Goal: Transaction & Acquisition: Purchase product/service

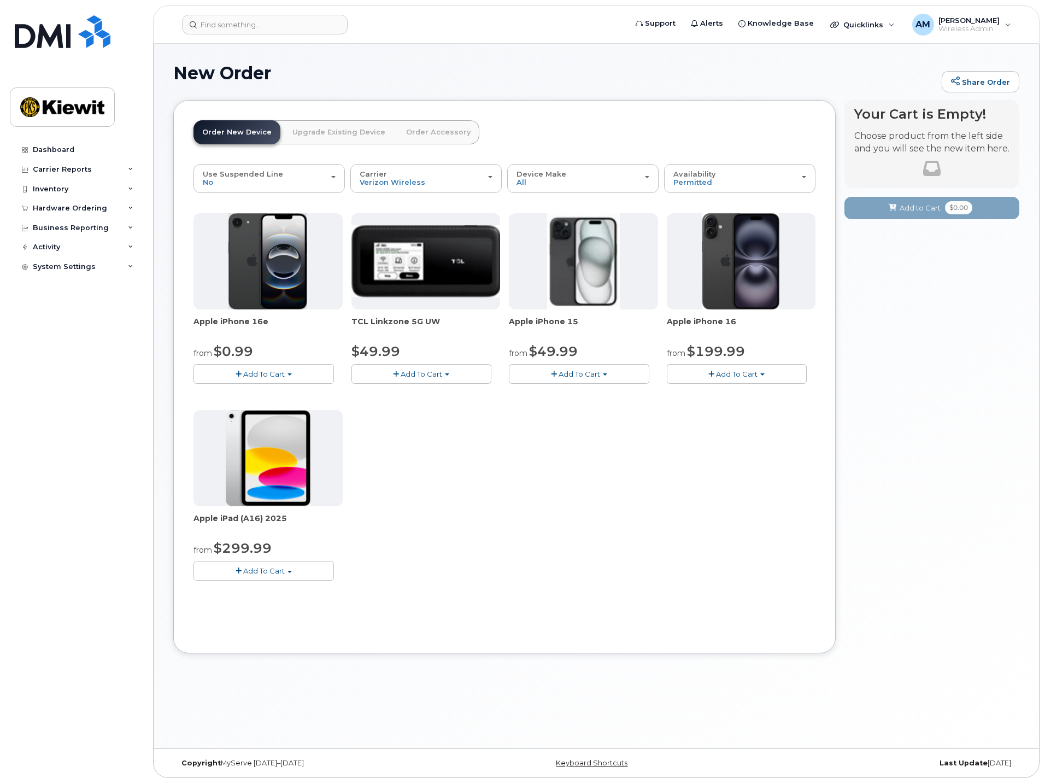
click at [575, 261] on img at bounding box center [583, 261] width 73 height 96
click at [588, 375] on span "Add To Cart" at bounding box center [579, 373] width 42 height 9
click at [590, 392] on link "$49.99 - 2 Year Activation (128GB)" at bounding box center [584, 394] width 146 height 14
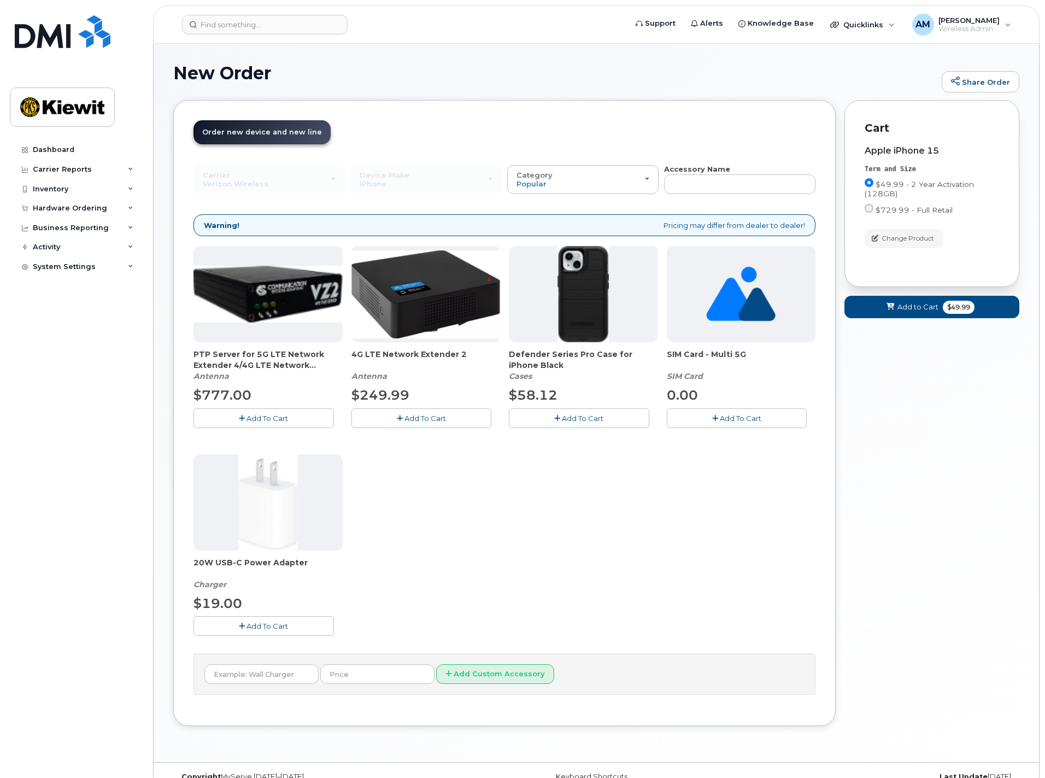
click at [589, 416] on span "Add To Cart" at bounding box center [583, 418] width 42 height 9
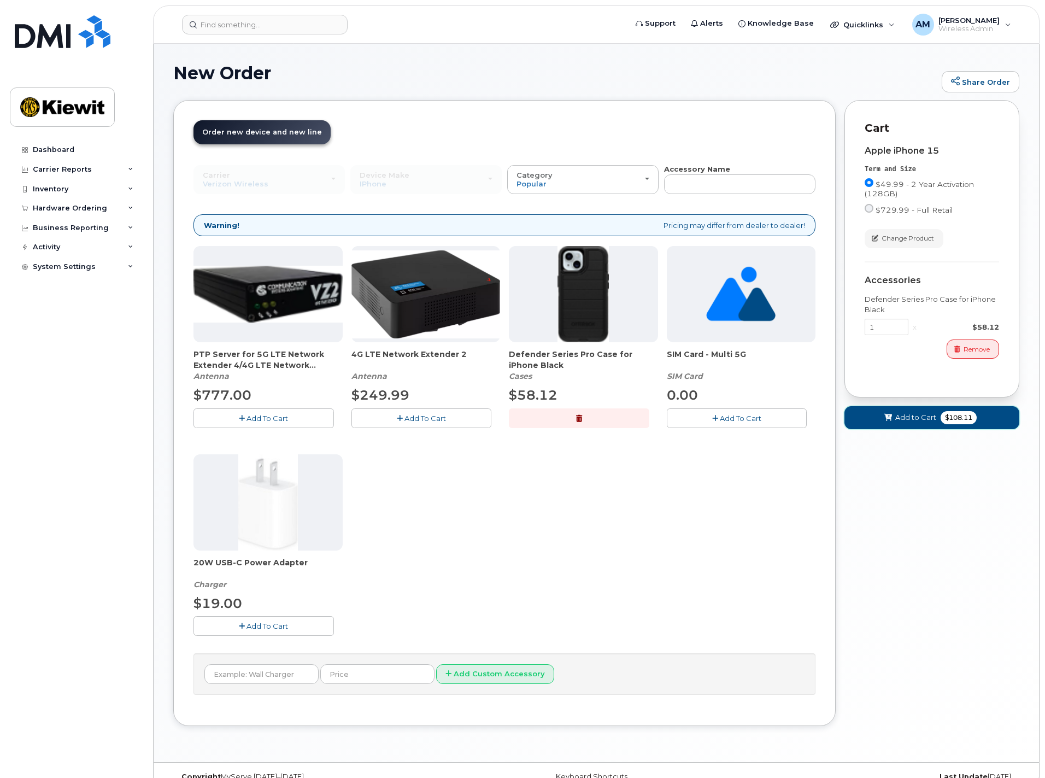
click at [934, 420] on span "Add to Cart" at bounding box center [915, 417] width 41 height 10
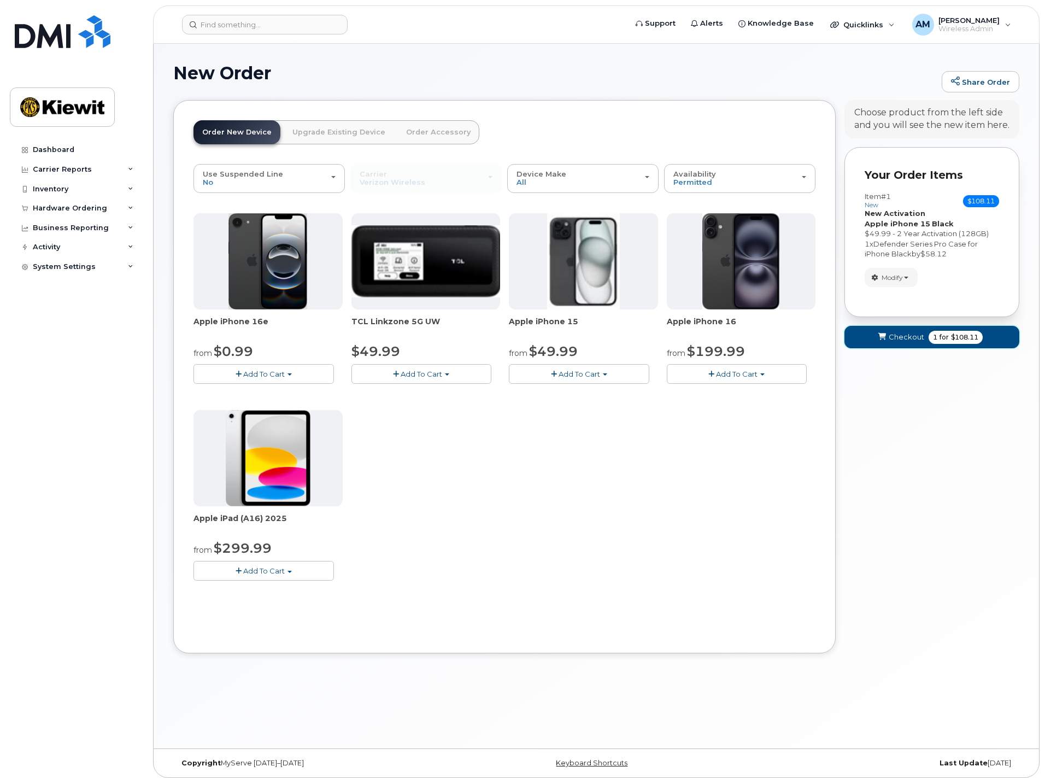
click at [919, 336] on span "Checkout" at bounding box center [907, 337] width 36 height 10
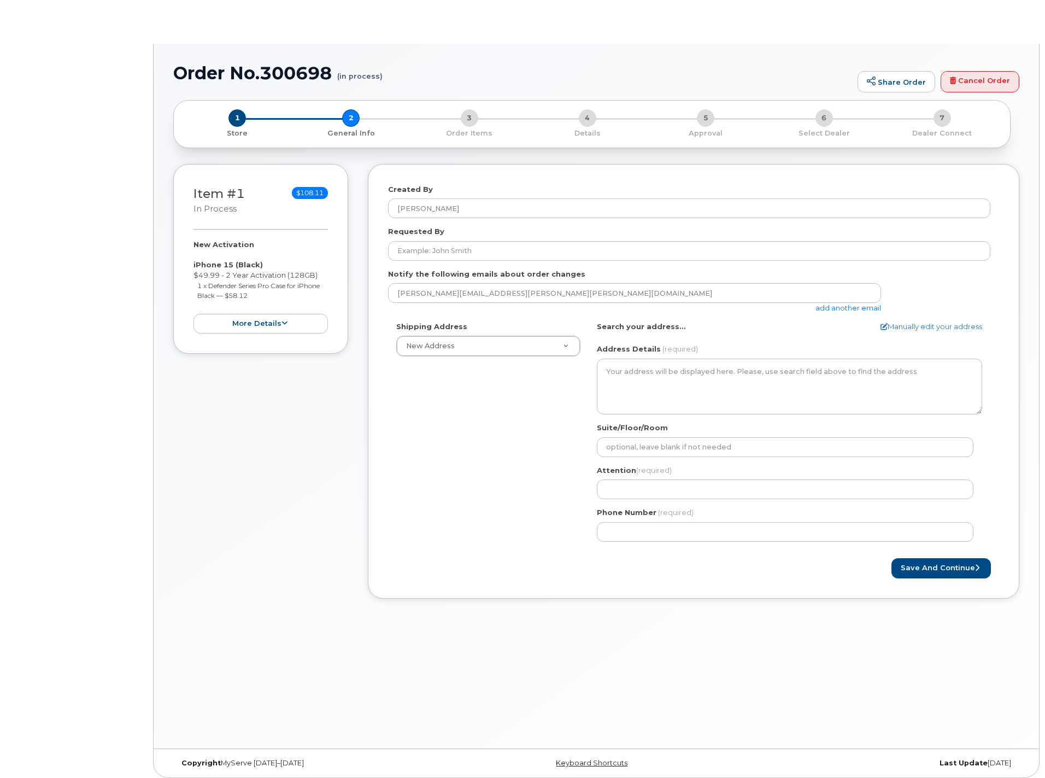
select select
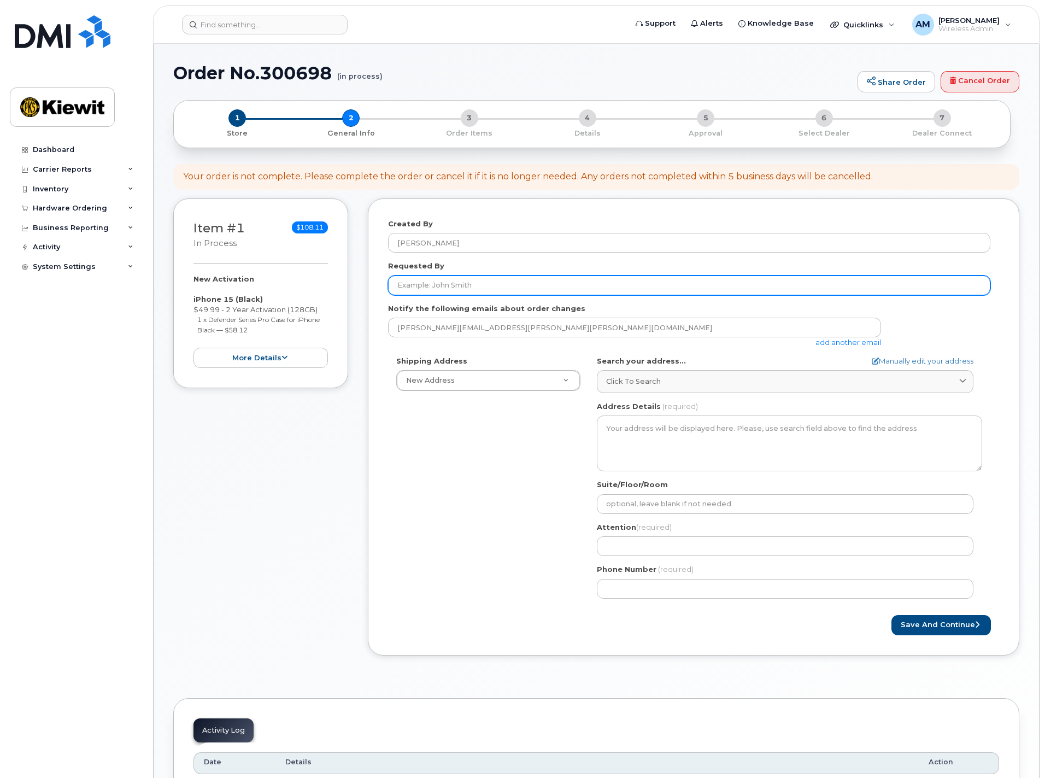
click at [570, 287] on input "Requested By" at bounding box center [689, 285] width 602 height 20
type input "[PERSON_NAME]"
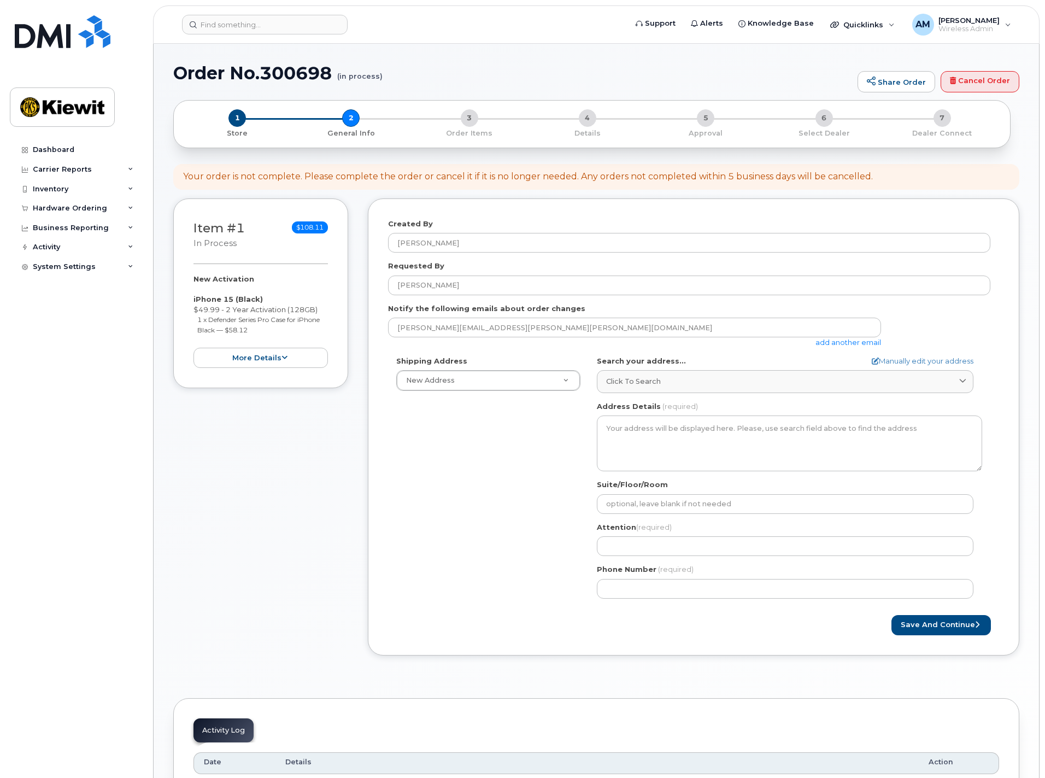
click at [519, 521] on div "Shipping Address New Address New Address AB Search your address... Manually edi…" at bounding box center [689, 481] width 602 height 251
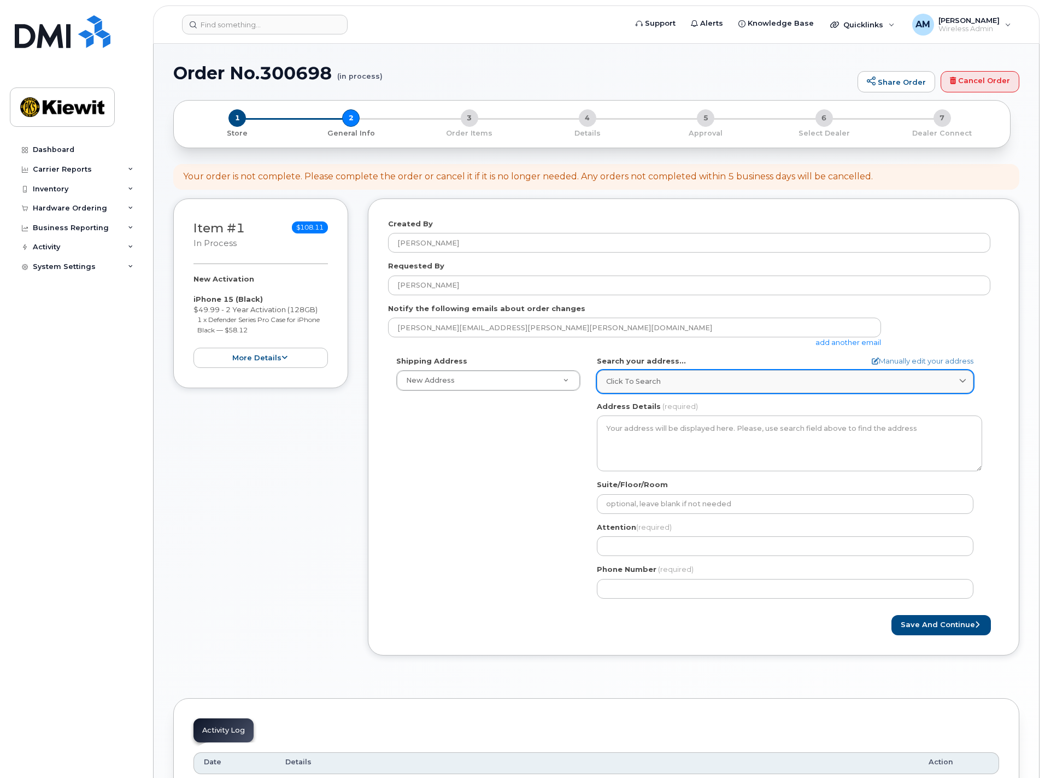
click at [699, 370] on link "Click to search" at bounding box center [785, 381] width 377 height 22
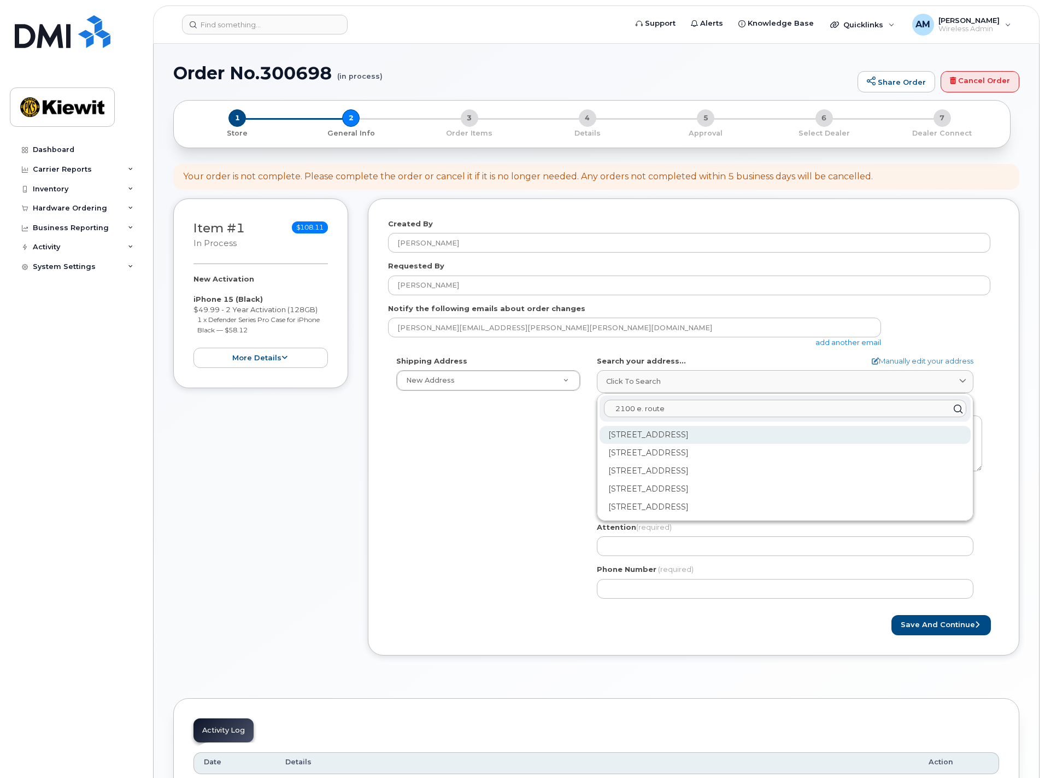
type input "2100 e. route"
click at [704, 431] on div "2100 E Route 66 Glendora CA 91740" at bounding box center [784, 435] width 371 height 18
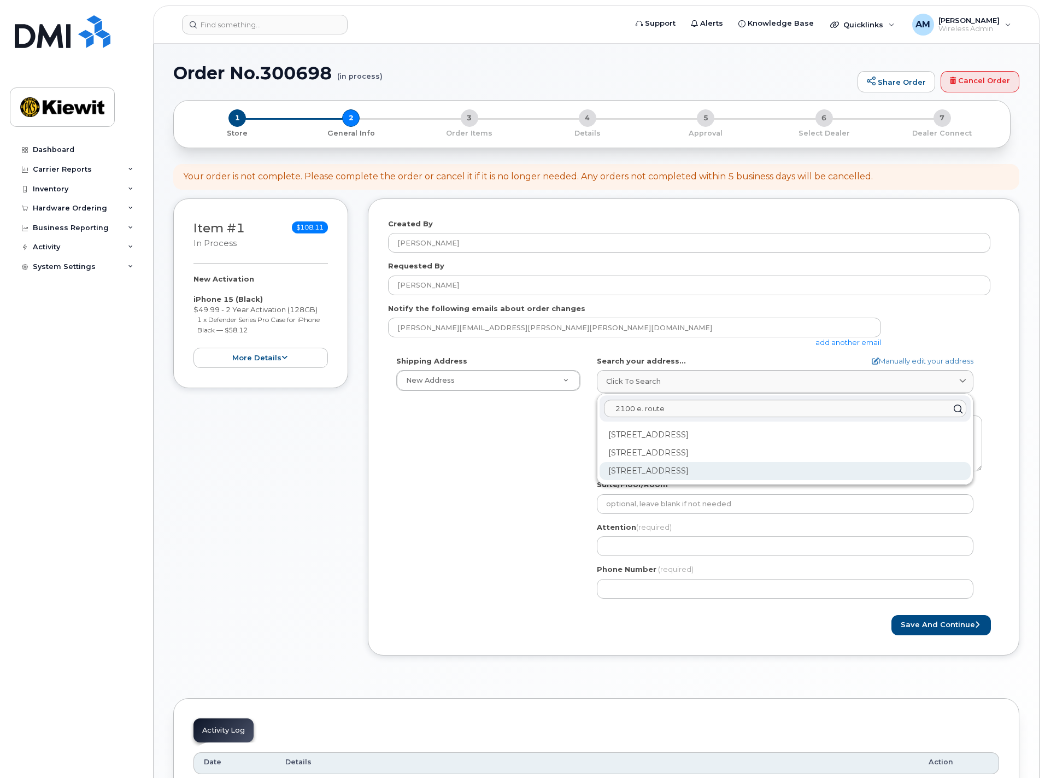
click at [732, 472] on div "2100 E Route 66 Ste 200 Glendora CA 91740-4623" at bounding box center [784, 471] width 371 height 18
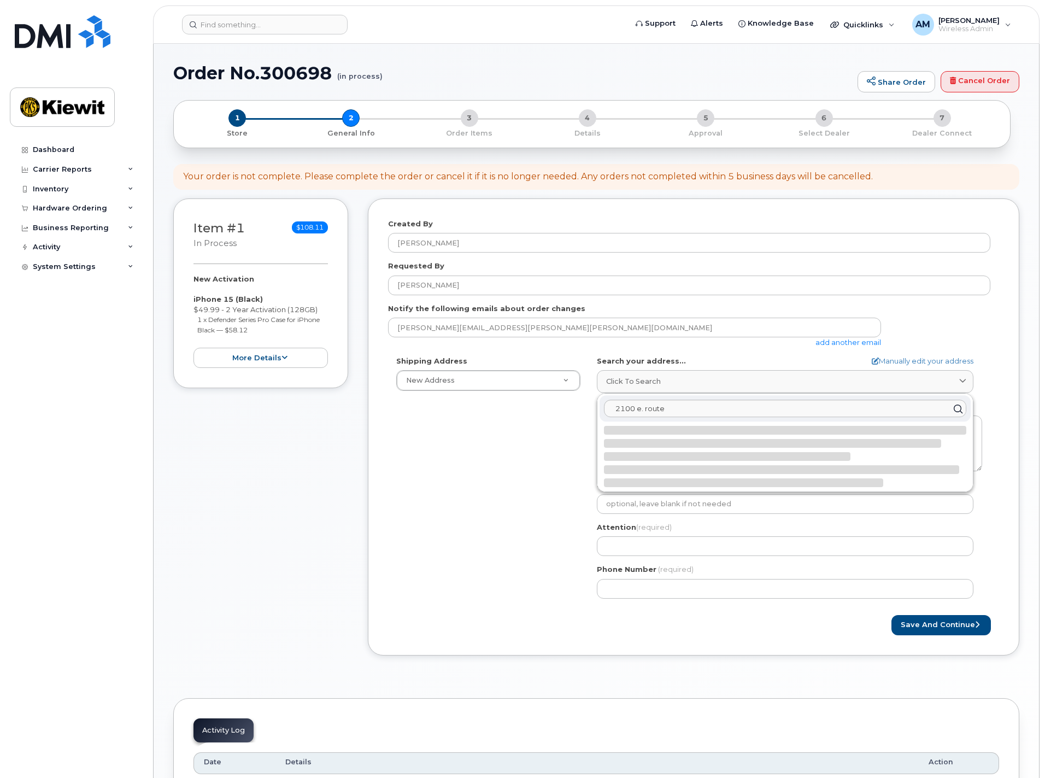
select select
type textarea "2100 E Route 66 Ste 200 GLENDORA CA 91740-4623 UNITED STATES"
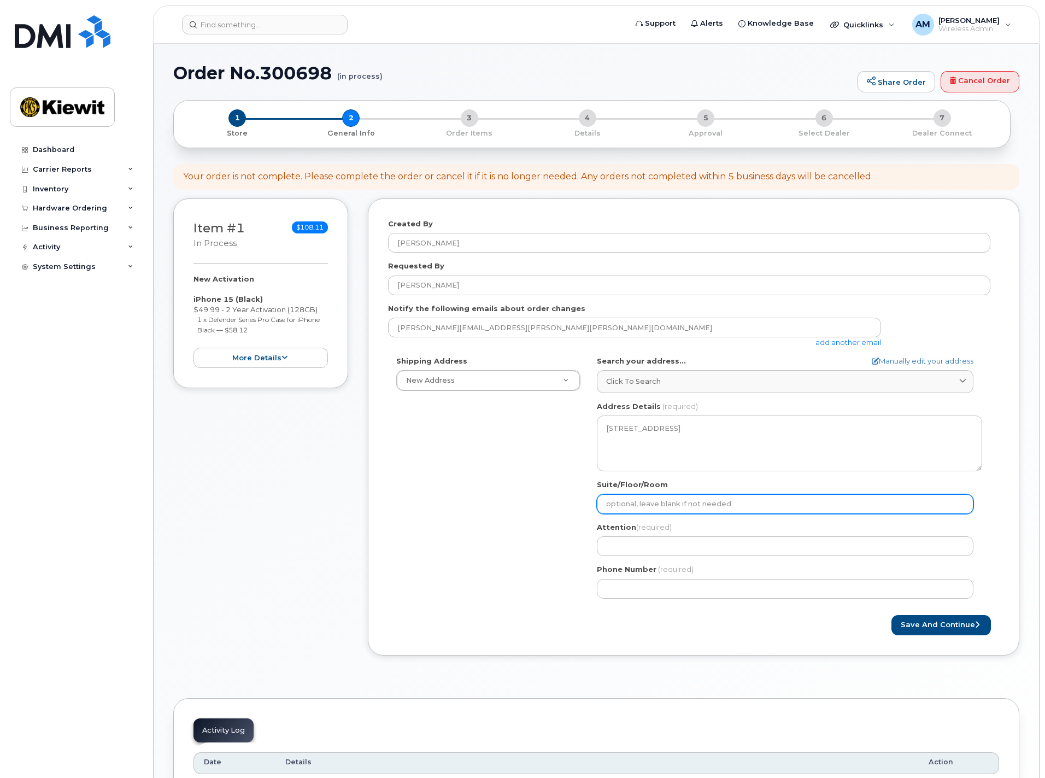
click at [684, 507] on input "Suite/Floor/Room" at bounding box center [785, 504] width 377 height 20
type input "suite 200"
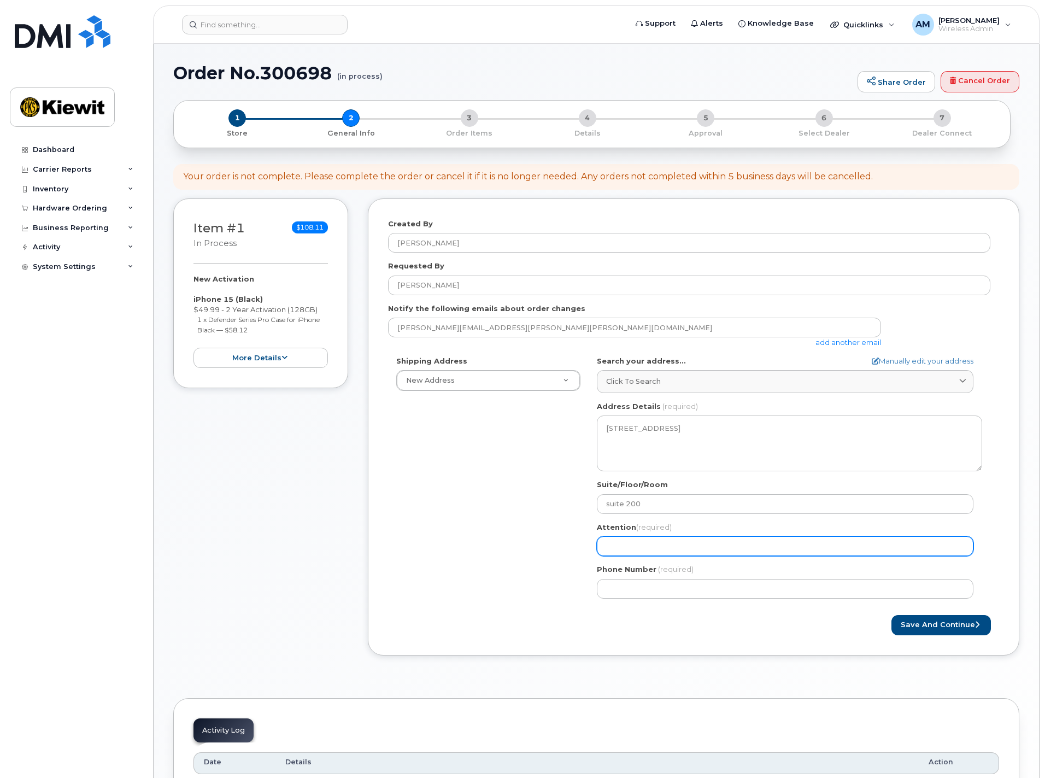
click at [669, 547] on input "Attention (required)" at bounding box center [785, 546] width 377 height 20
select select
type input "J"
select select
type input "Ja"
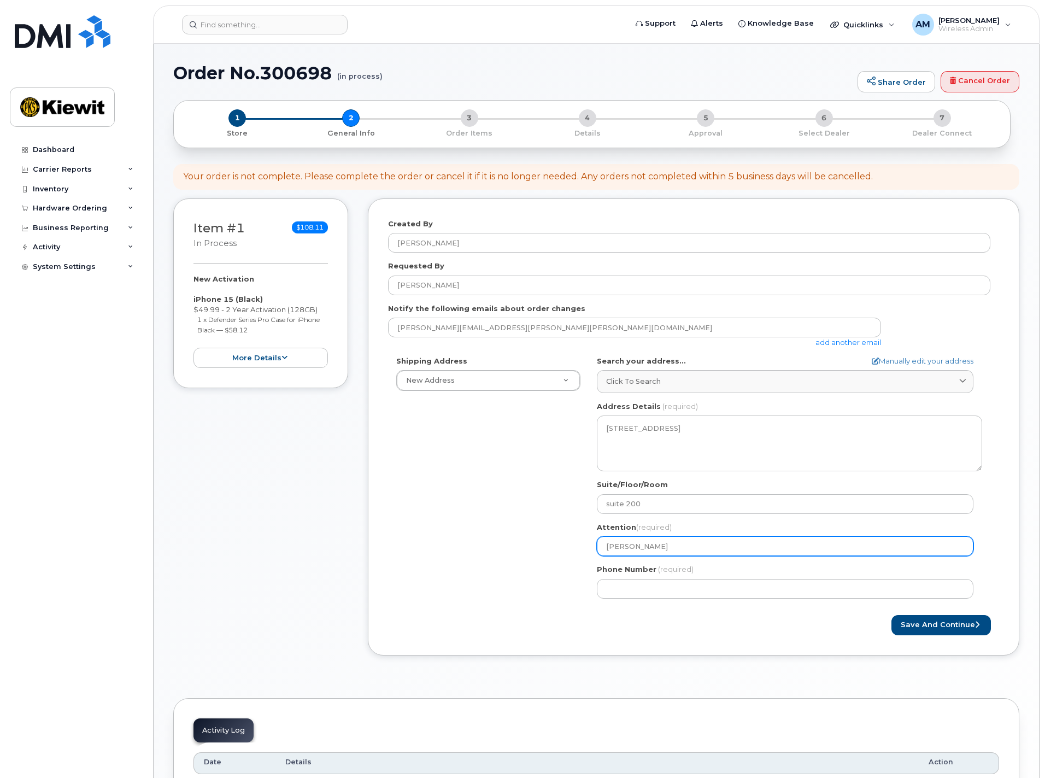
select select
type input "Jas"
select select
type input "Jasm"
select select
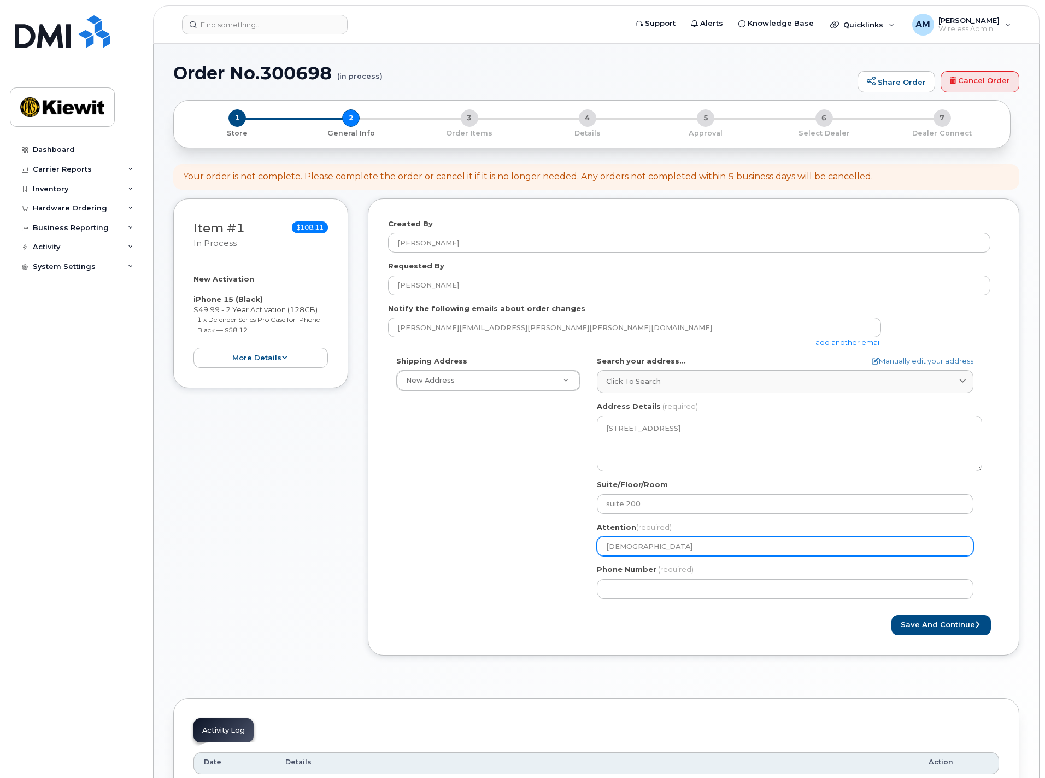
type input "Jasmi"
select select
type input "Jasmin"
select select
type input "Jasmine"
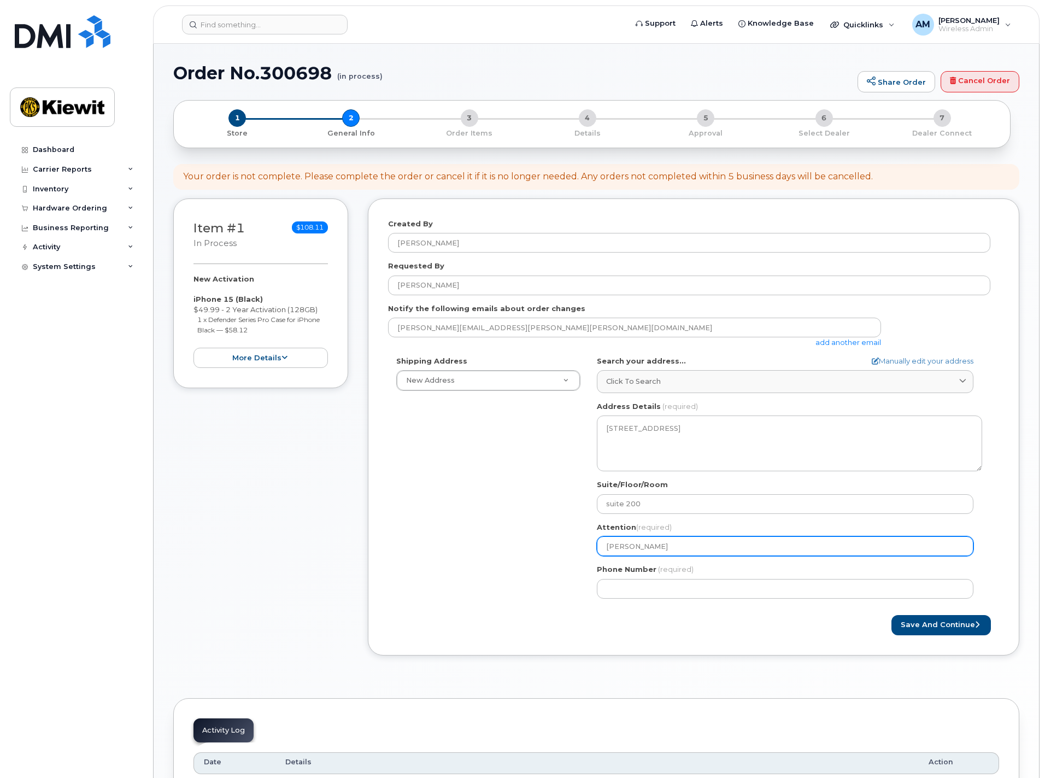
select select
type input "Jasmine B"
select select
type input "Jasmine Ba"
select select
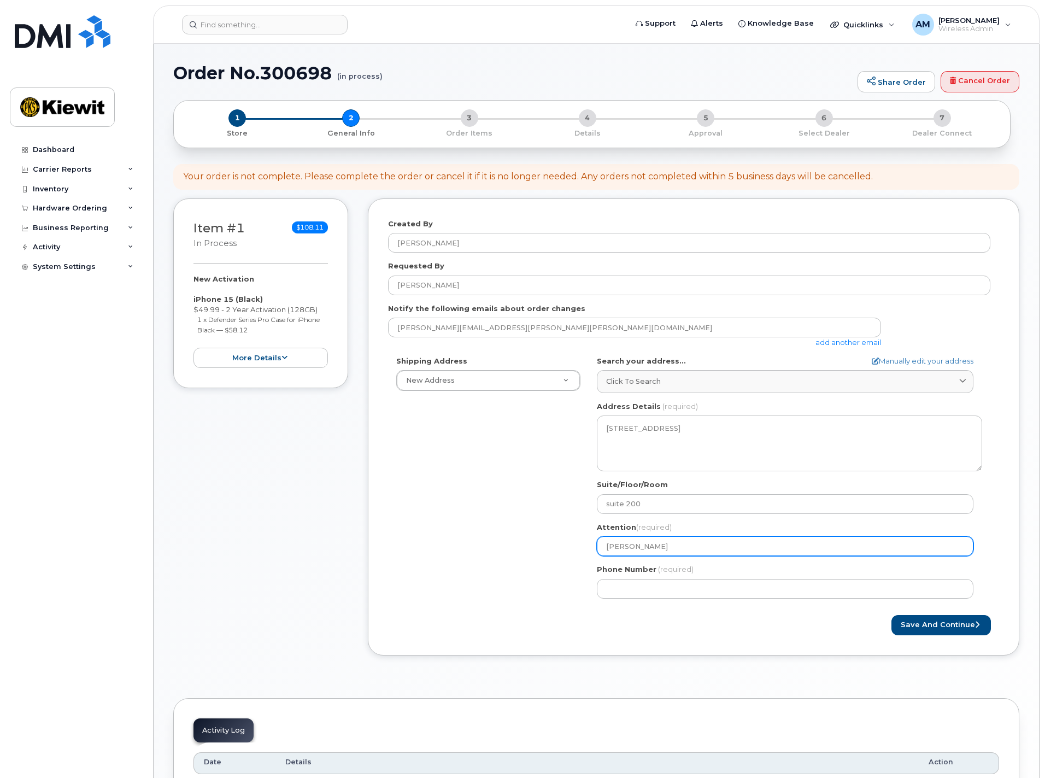
type input "Jasmine Bar"
select select
type input "Jasmine Bara"
select select
type input "Jasmine Baraja"
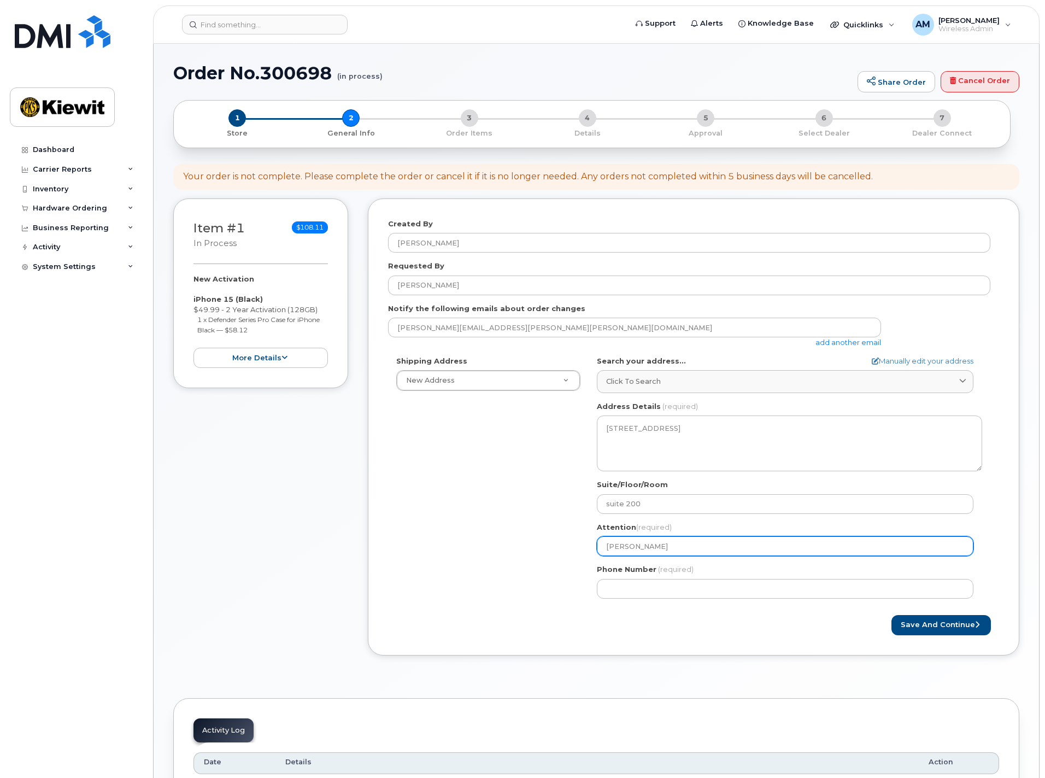
select select
type input "Jasmine Barajas"
click at [524, 552] on div "Shipping Address New Address New Address CA Glendora Search your address... Man…" at bounding box center [689, 481] width 602 height 251
click at [949, 626] on button "Save and Continue" at bounding box center [940, 625] width 99 height 20
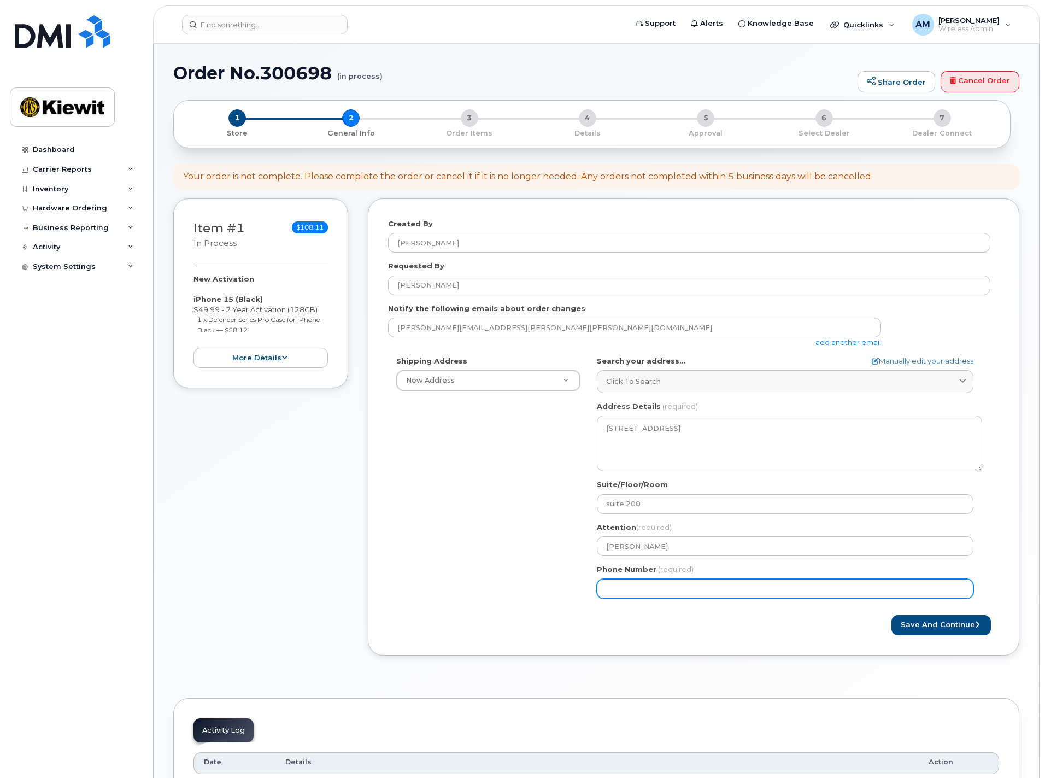
click at [705, 591] on input "Phone Number" at bounding box center [785, 589] width 377 height 20
click at [504, 615] on div at bounding box center [540, 615] width 305 height 1
click at [267, 356] on button "more details" at bounding box center [260, 358] width 134 height 20
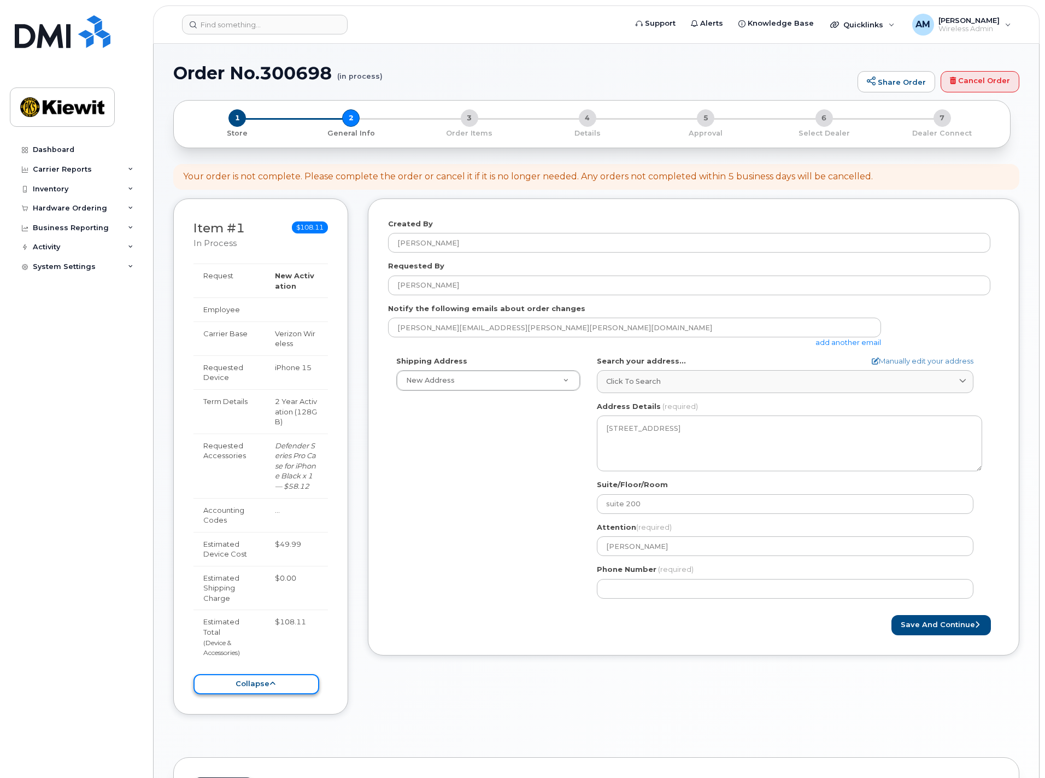
click at [265, 687] on button "collapse" at bounding box center [256, 684] width 126 height 20
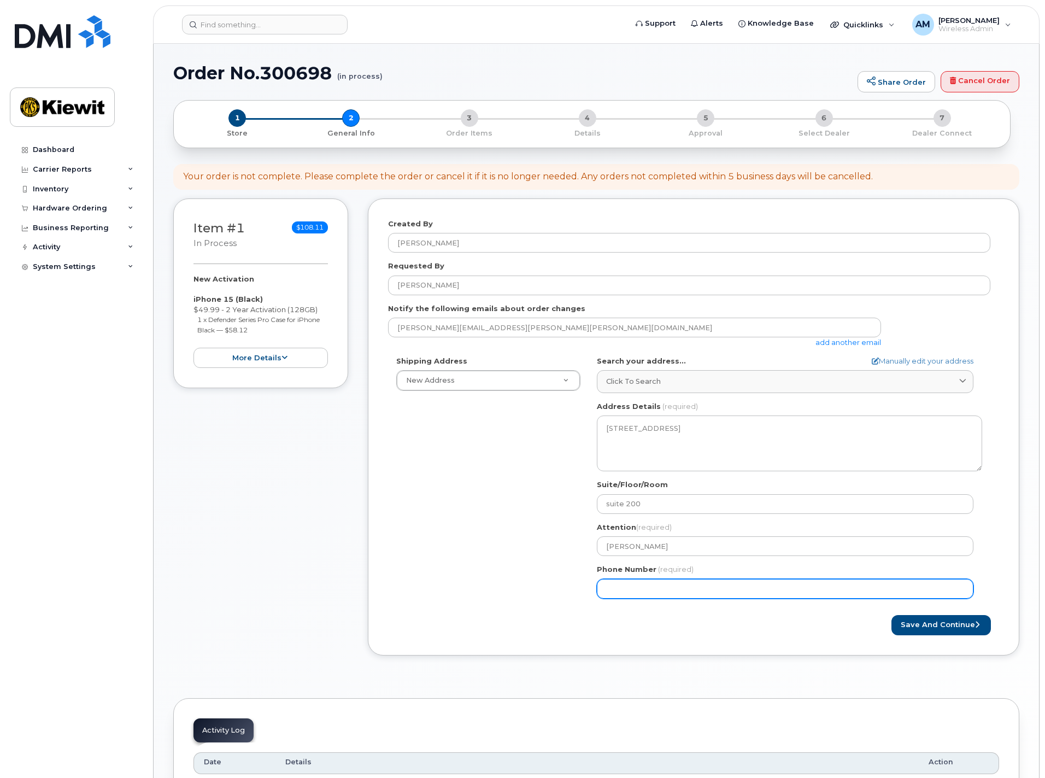
click at [626, 582] on input "Phone Number" at bounding box center [785, 589] width 377 height 20
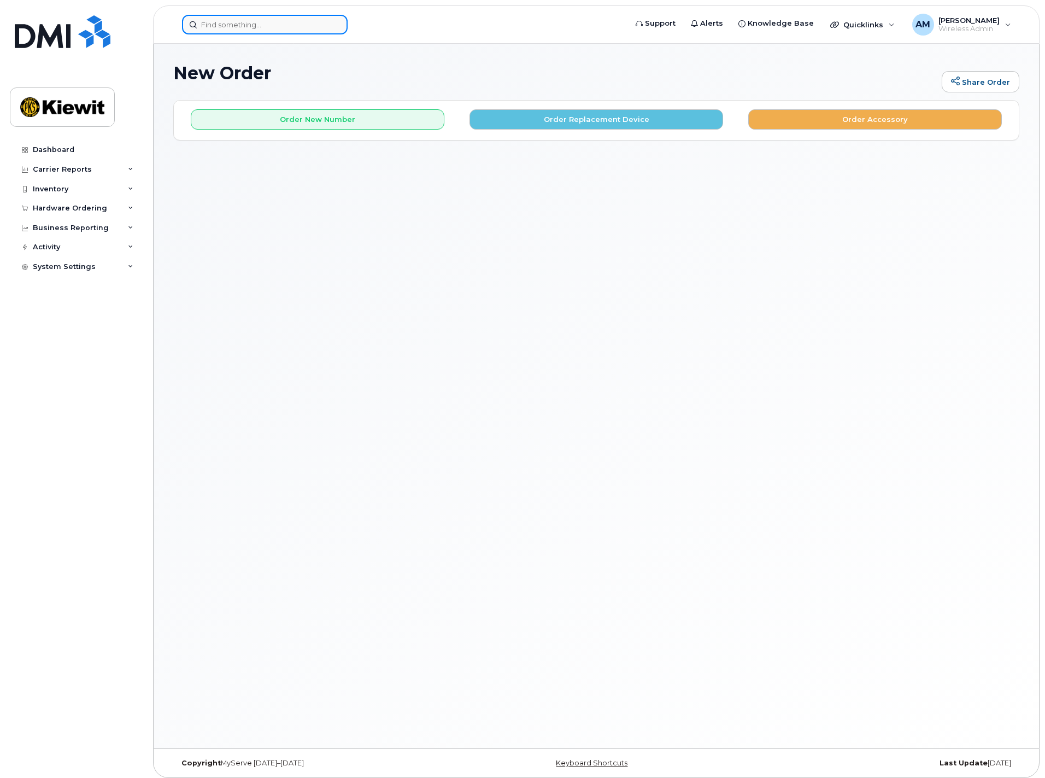
click at [225, 23] on input at bounding box center [265, 25] width 166 height 20
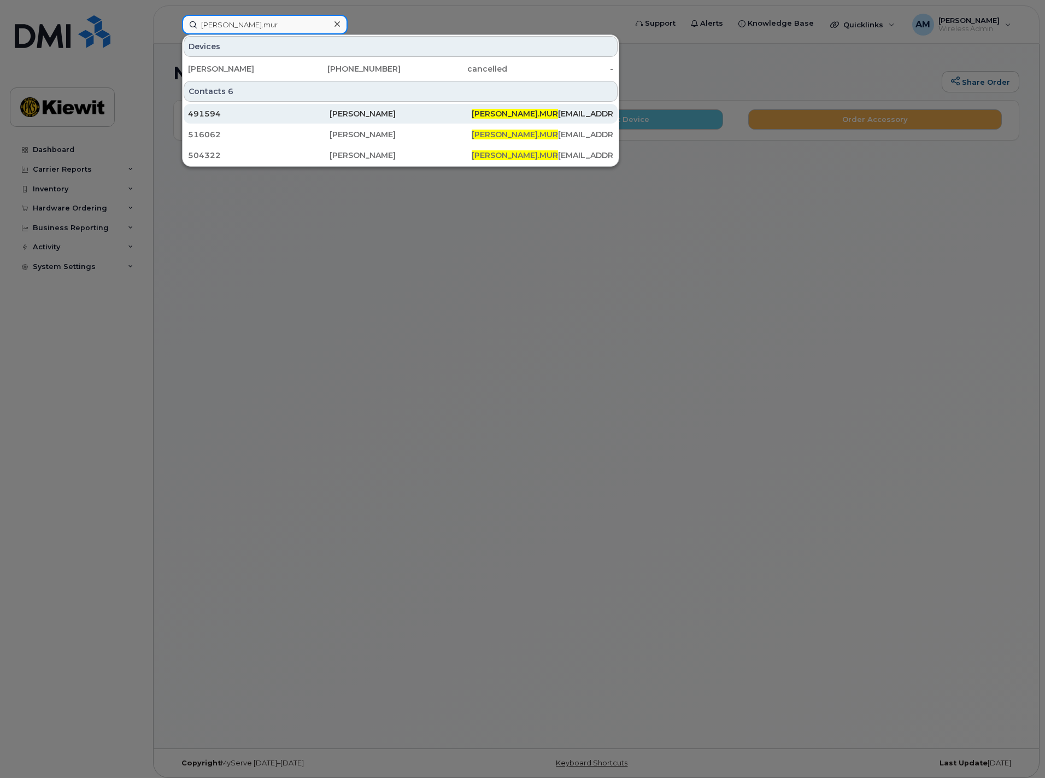
type input "jose.mur"
click at [239, 108] on div "491594" at bounding box center [259, 114] width 142 height 20
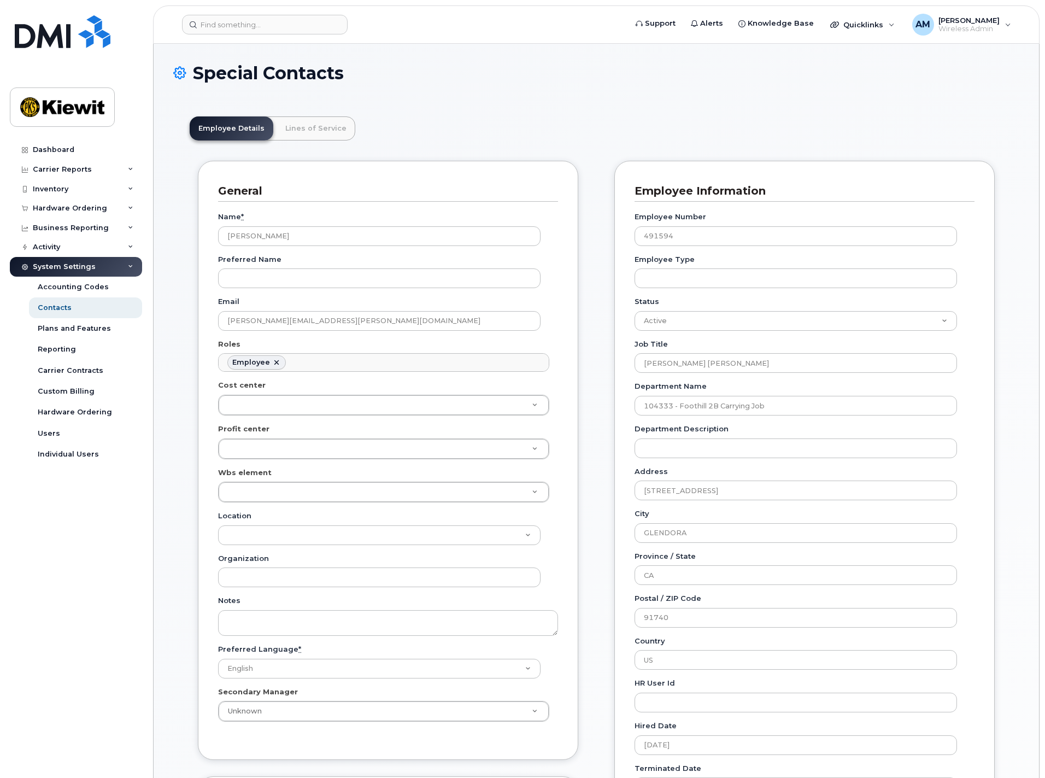
scroll to position [32, 0]
click at [293, 128] on link "Lines of Service" at bounding box center [316, 128] width 79 height 24
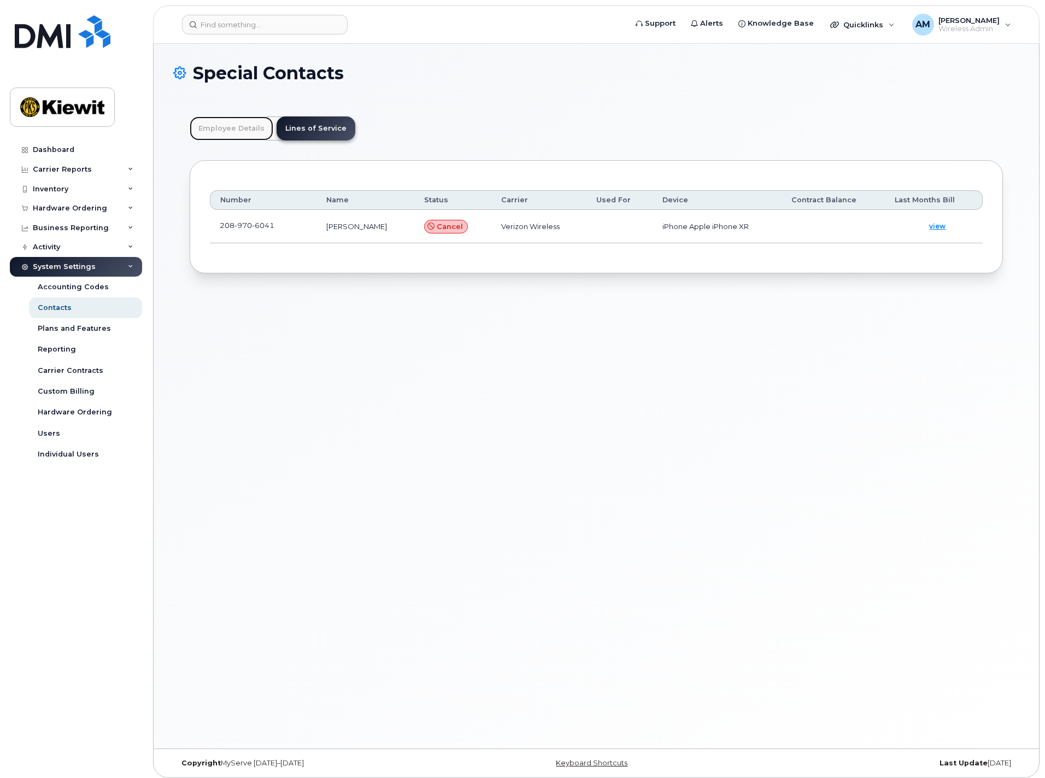
click at [235, 128] on link "Employee Details" at bounding box center [232, 128] width 84 height 24
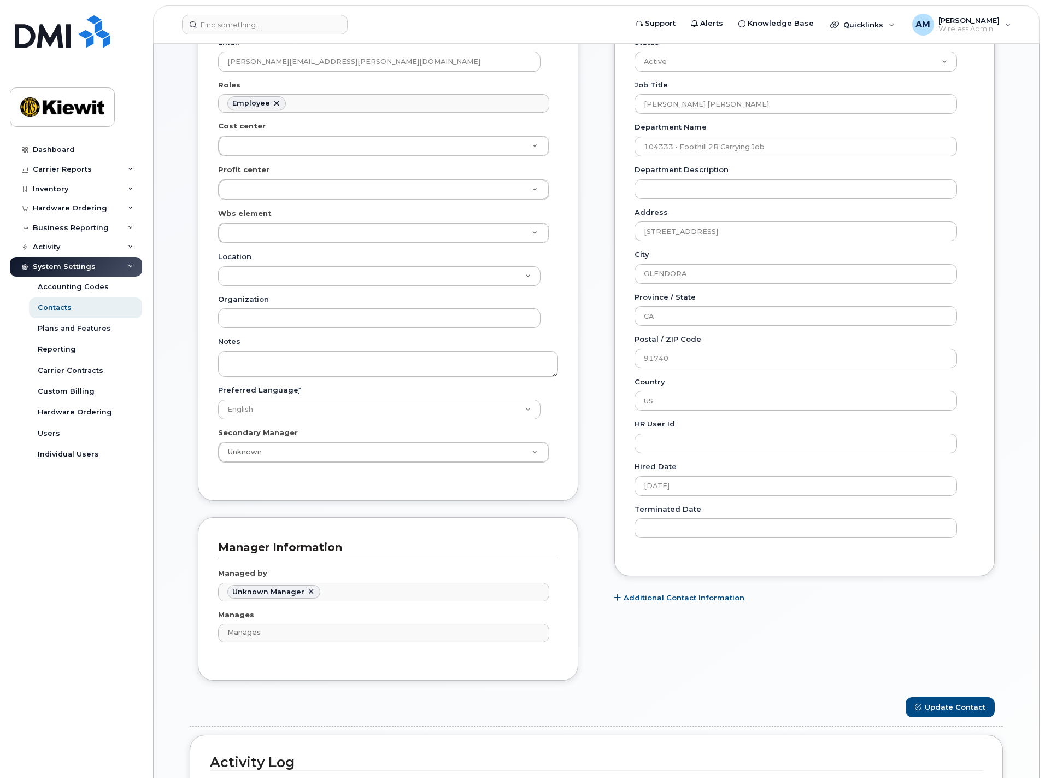
scroll to position [55, 0]
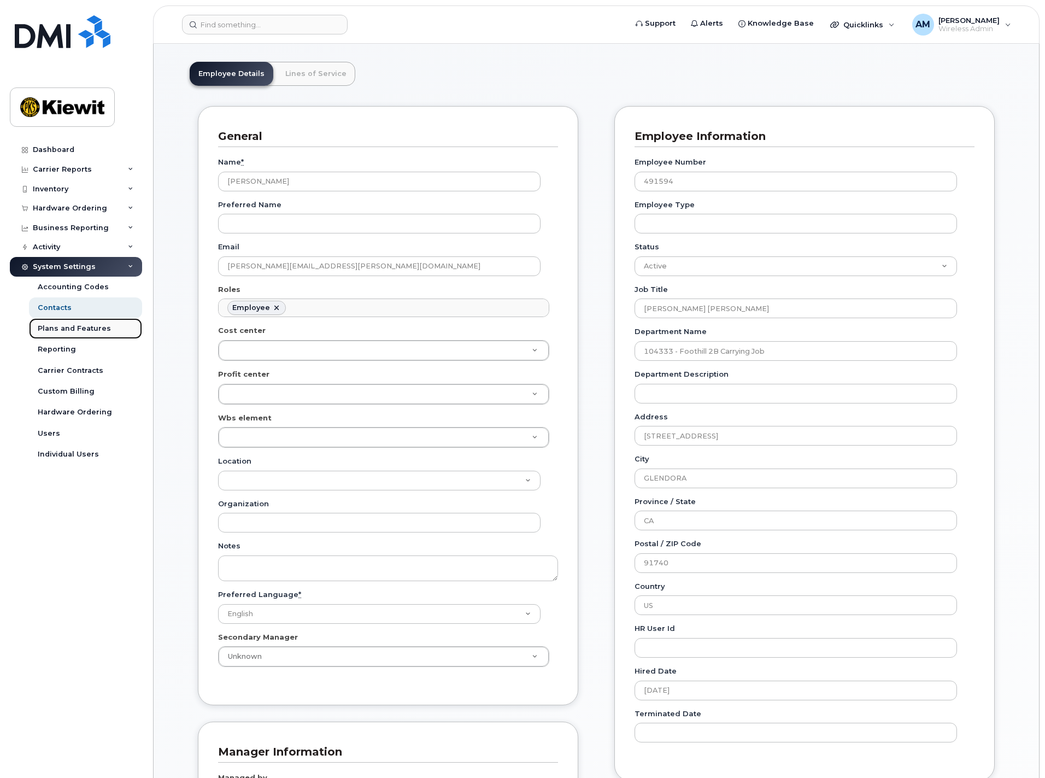
click at [91, 327] on div "Plans and Features" at bounding box center [74, 329] width 73 height 10
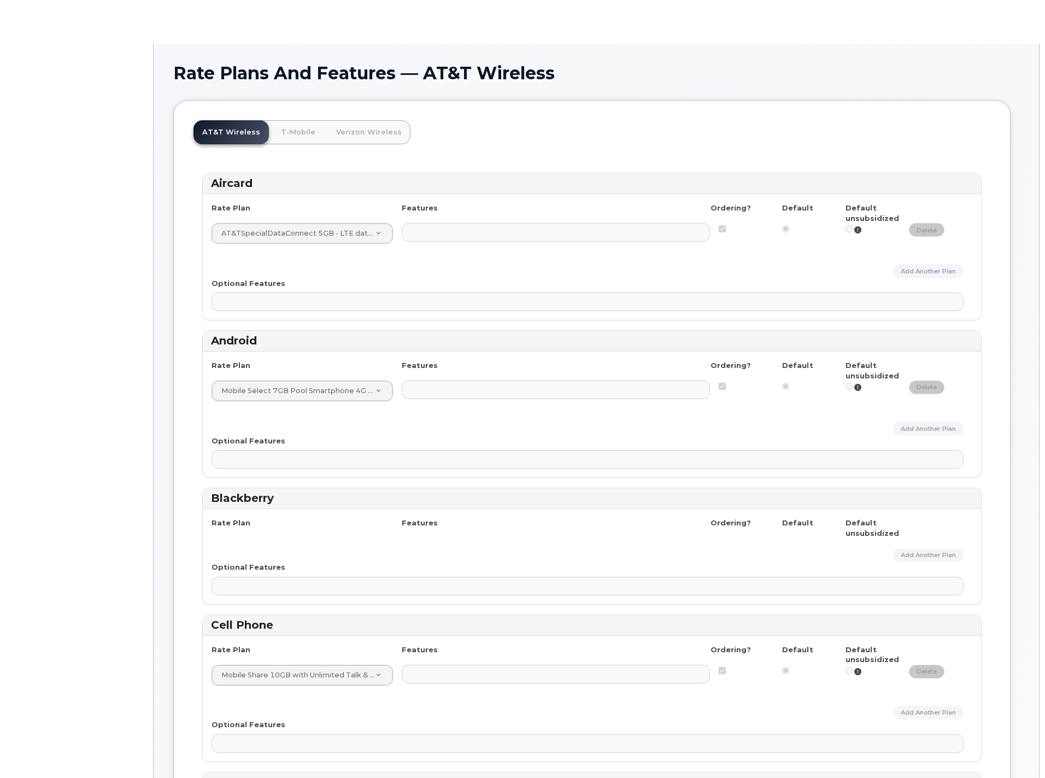
select select
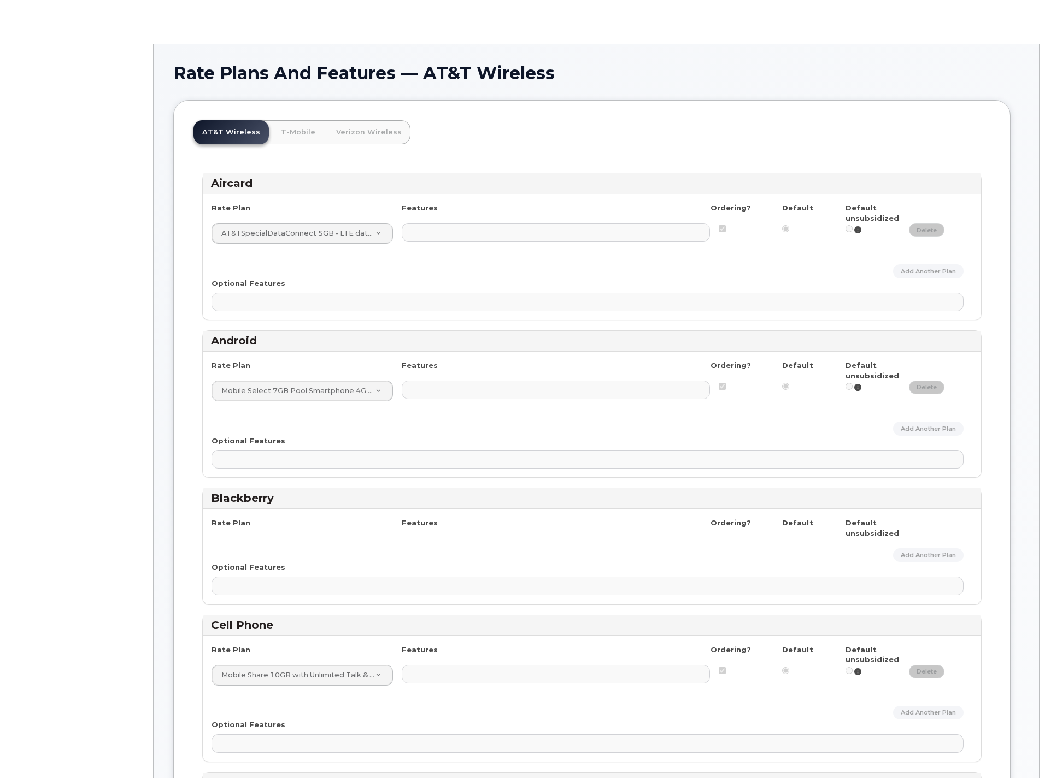
select select
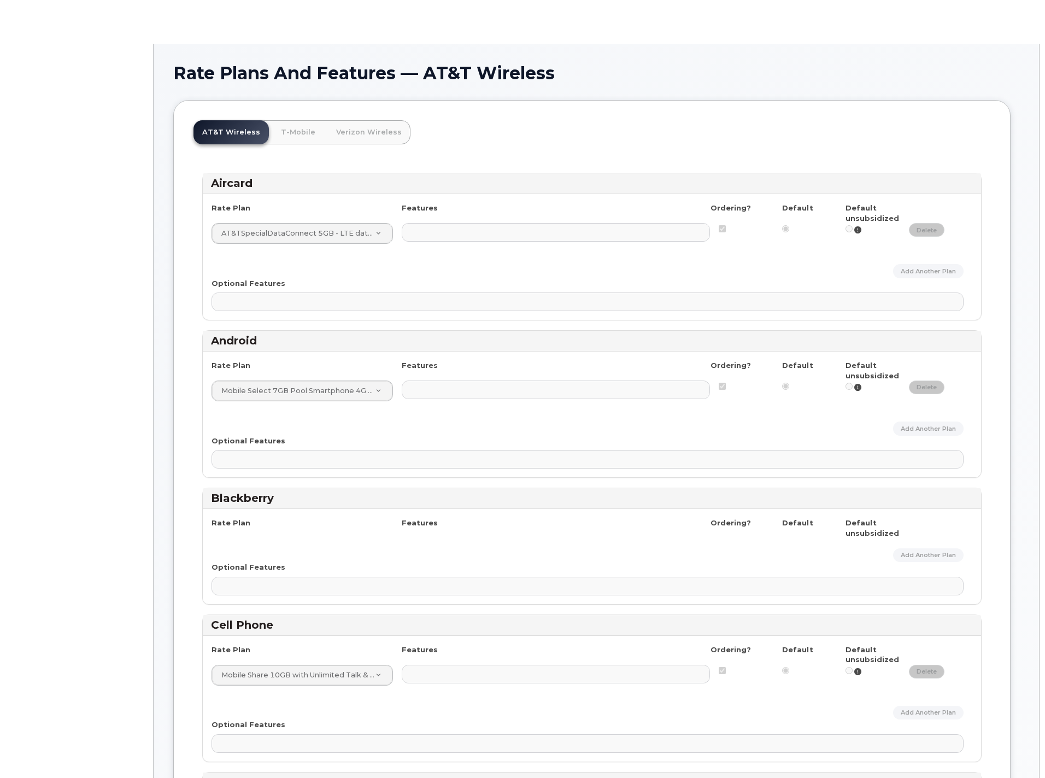
select select
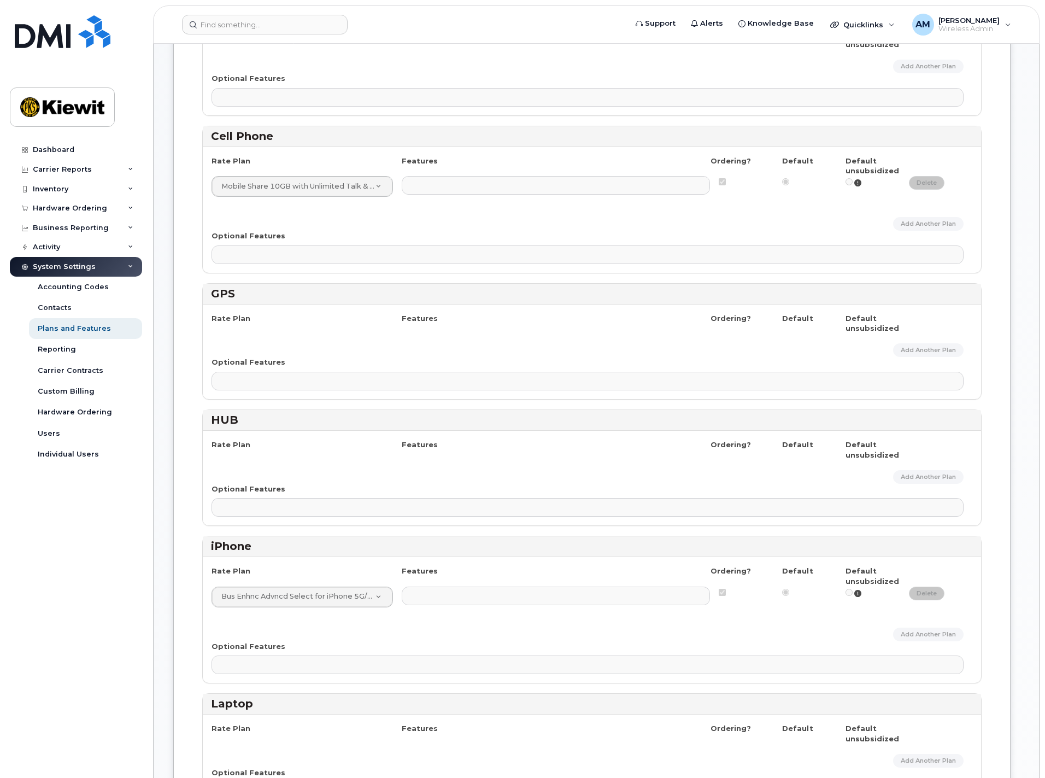
scroll to position [546, 0]
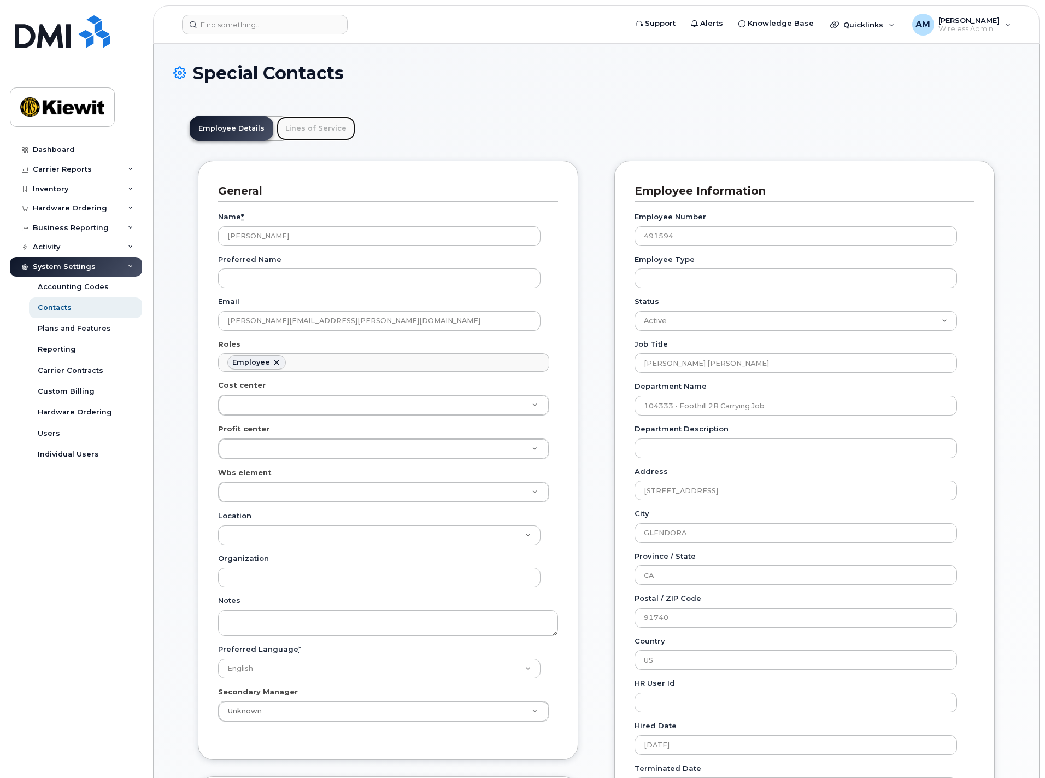
click at [321, 132] on link "Lines of Service" at bounding box center [316, 128] width 79 height 24
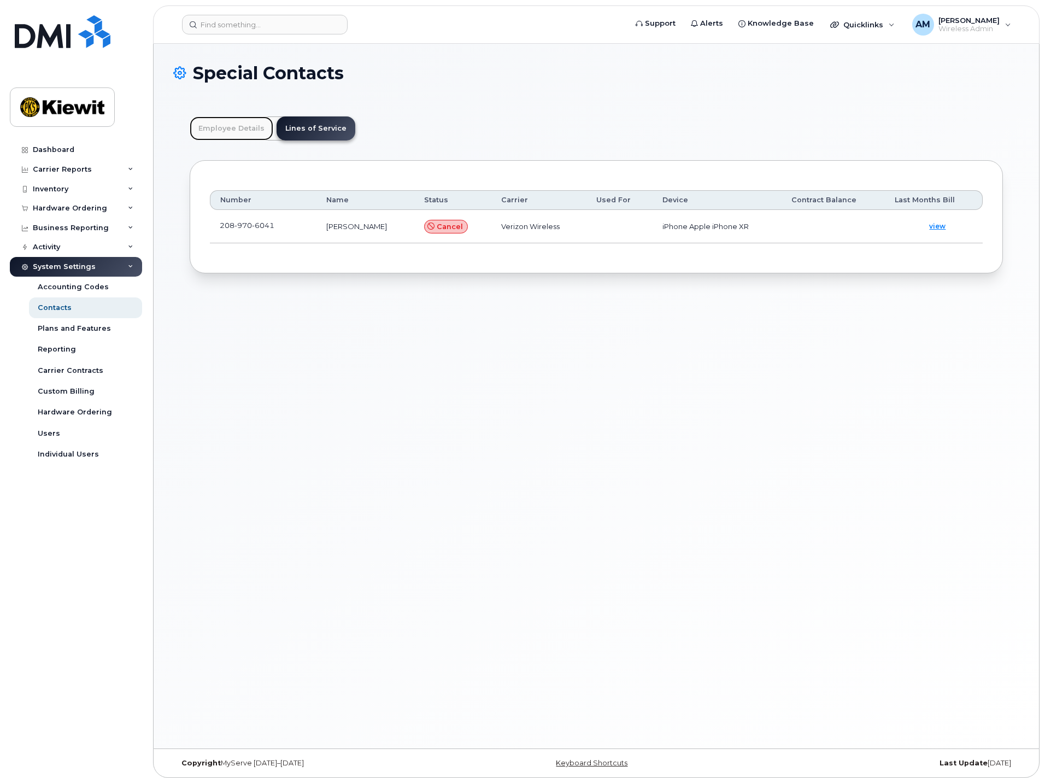
click at [236, 131] on link "Employee Details" at bounding box center [232, 128] width 84 height 24
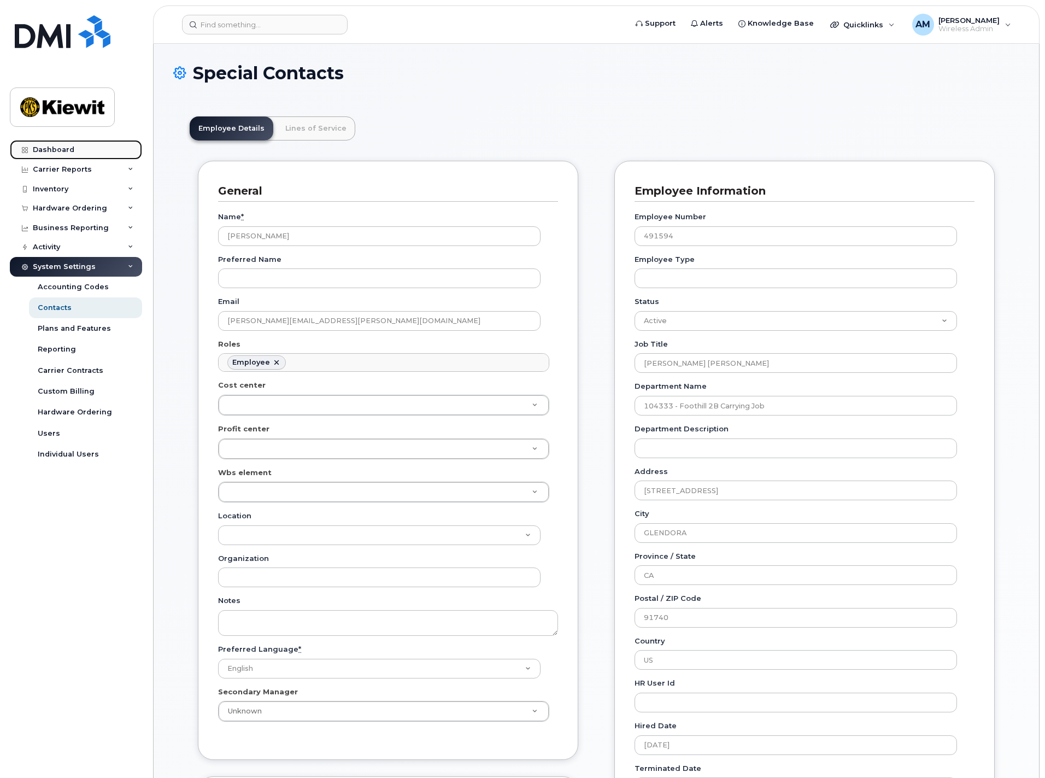
click at [57, 144] on link "Dashboard" at bounding box center [76, 150] width 132 height 20
click at [62, 208] on div "Hardware Ordering" at bounding box center [70, 208] width 74 height 9
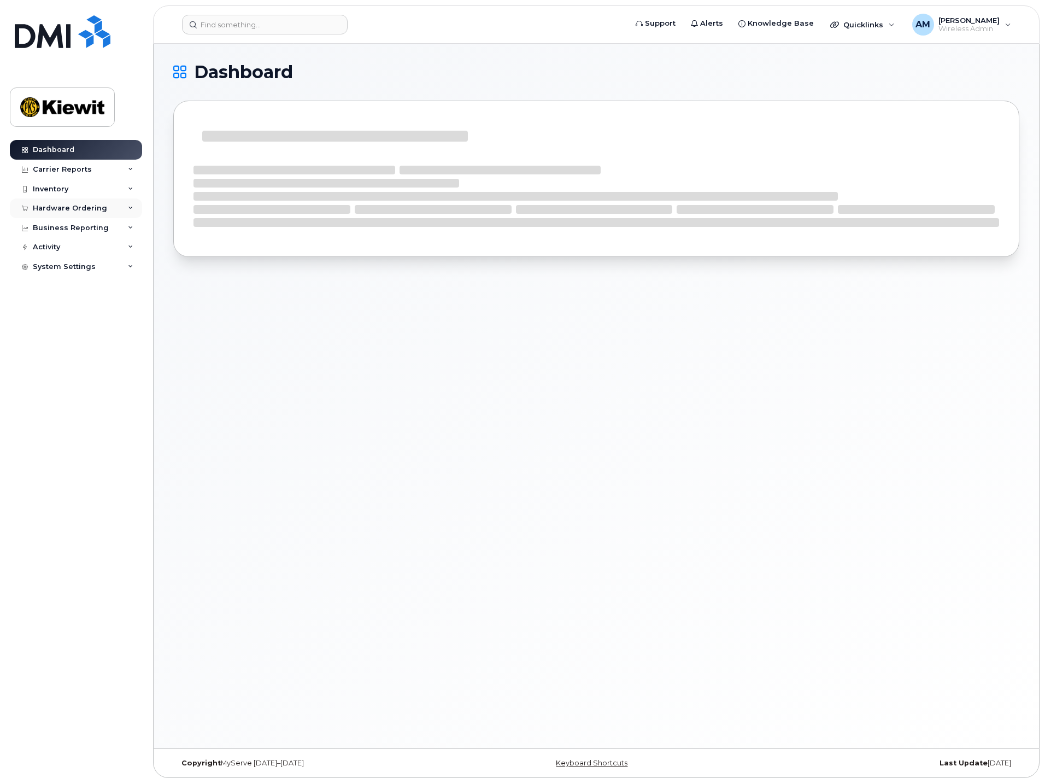
click at [56, 202] on div "Hardware Ordering" at bounding box center [76, 208] width 132 height 20
click at [54, 248] on div "Orders" at bounding box center [51, 249] width 27 height 10
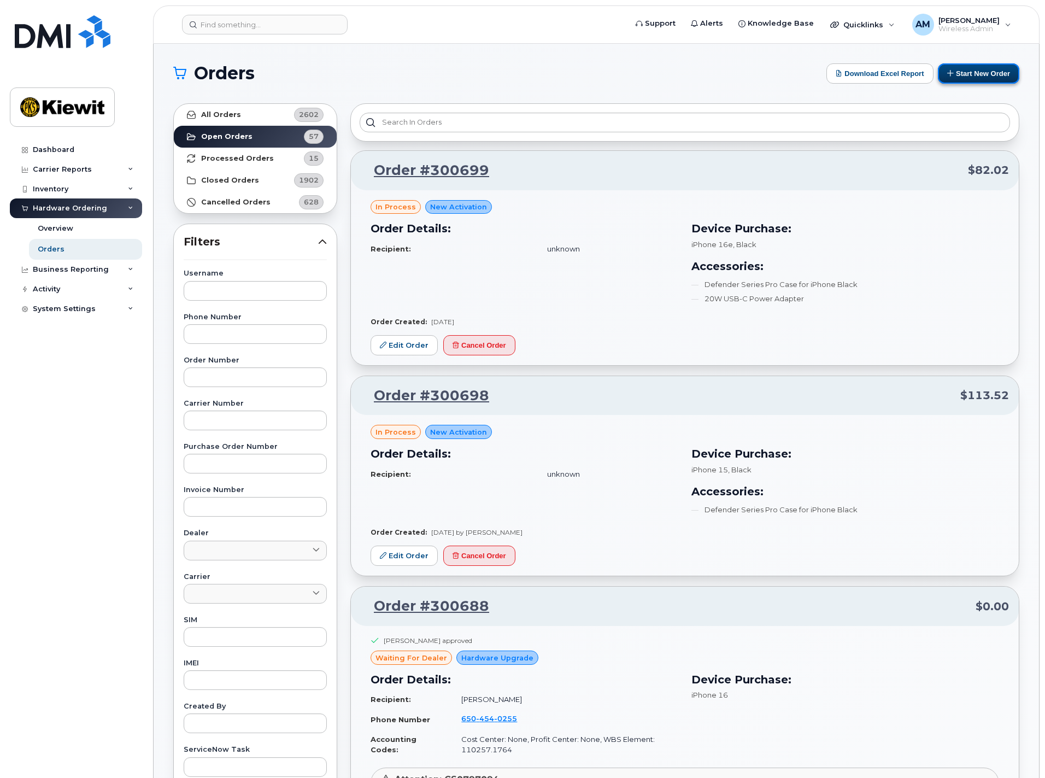
click at [983, 69] on button "Start New Order" at bounding box center [978, 73] width 81 height 20
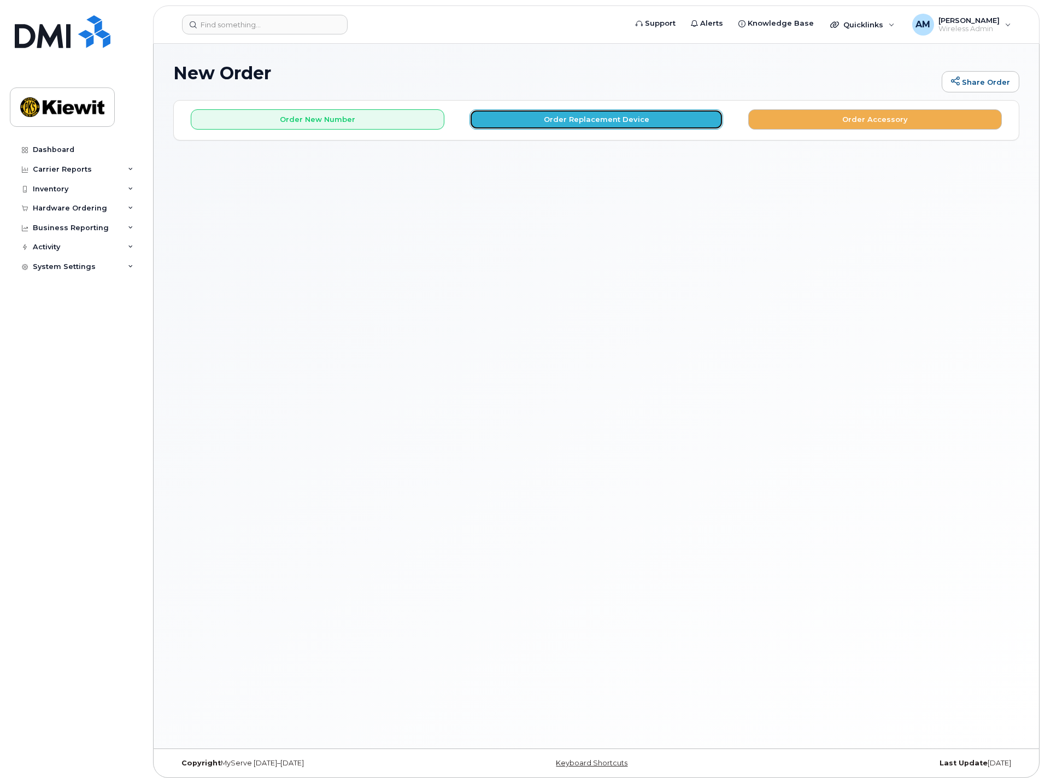
click at [591, 115] on button "Order Replacement Device" at bounding box center [596, 119] width 254 height 20
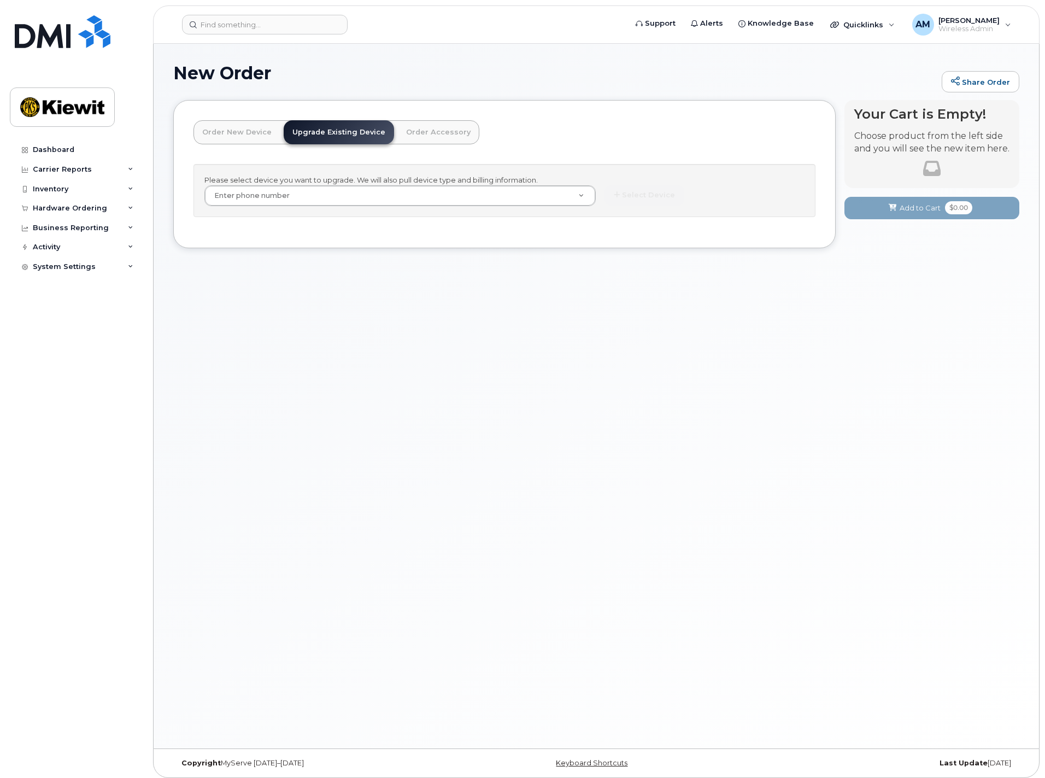
click at [243, 132] on link "Order New Device" at bounding box center [236, 132] width 87 height 24
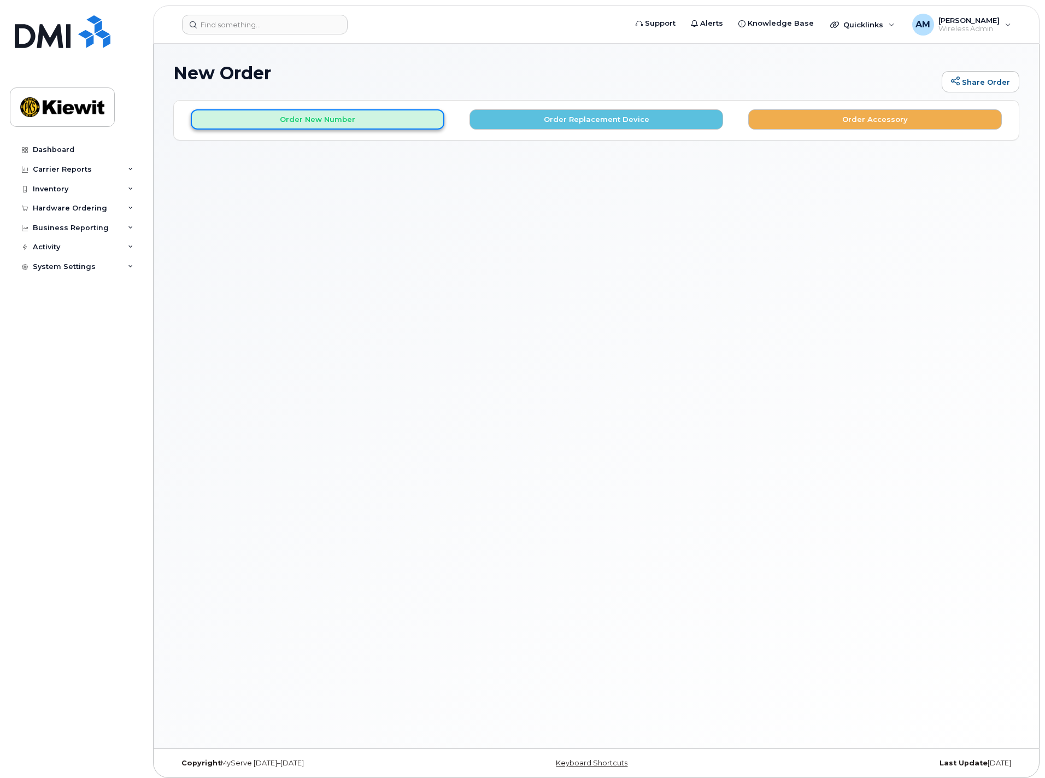
click at [344, 123] on button "Order New Number" at bounding box center [318, 119] width 254 height 20
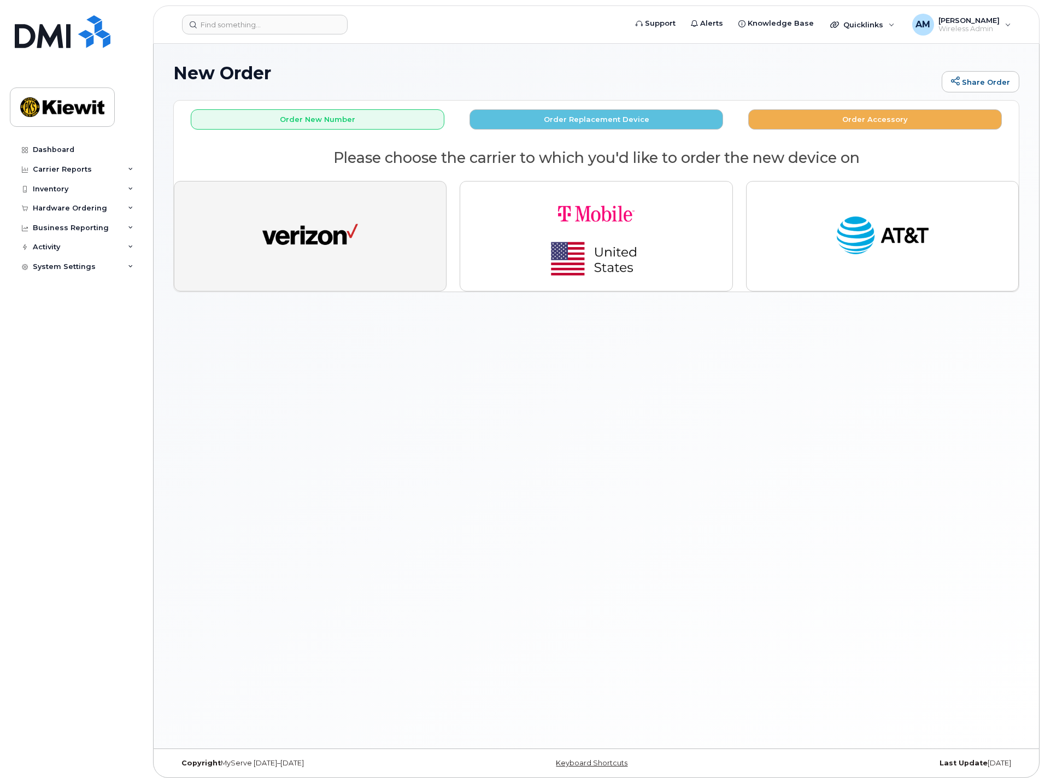
click at [368, 245] on button "button" at bounding box center [310, 236] width 273 height 110
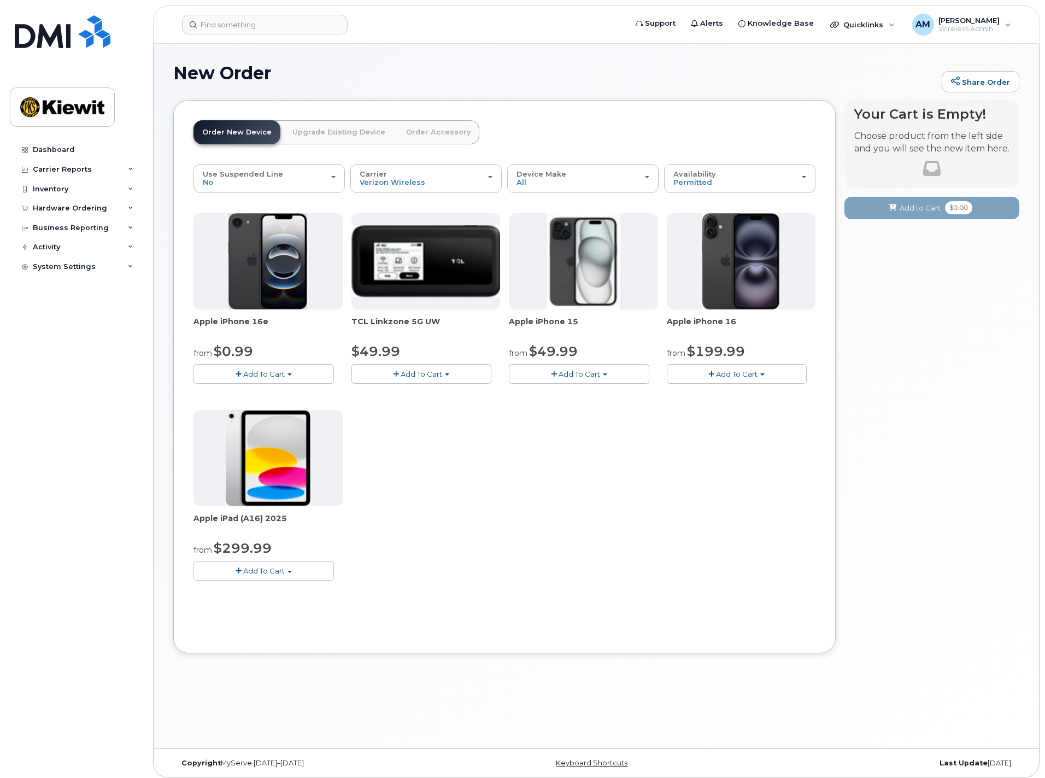
click at [581, 260] on img at bounding box center [583, 261] width 73 height 96
click at [580, 376] on span "Add To Cart" at bounding box center [579, 373] width 42 height 9
click at [580, 391] on link "$49.99 - 2 Year Activation (128GB)" at bounding box center [584, 394] width 146 height 14
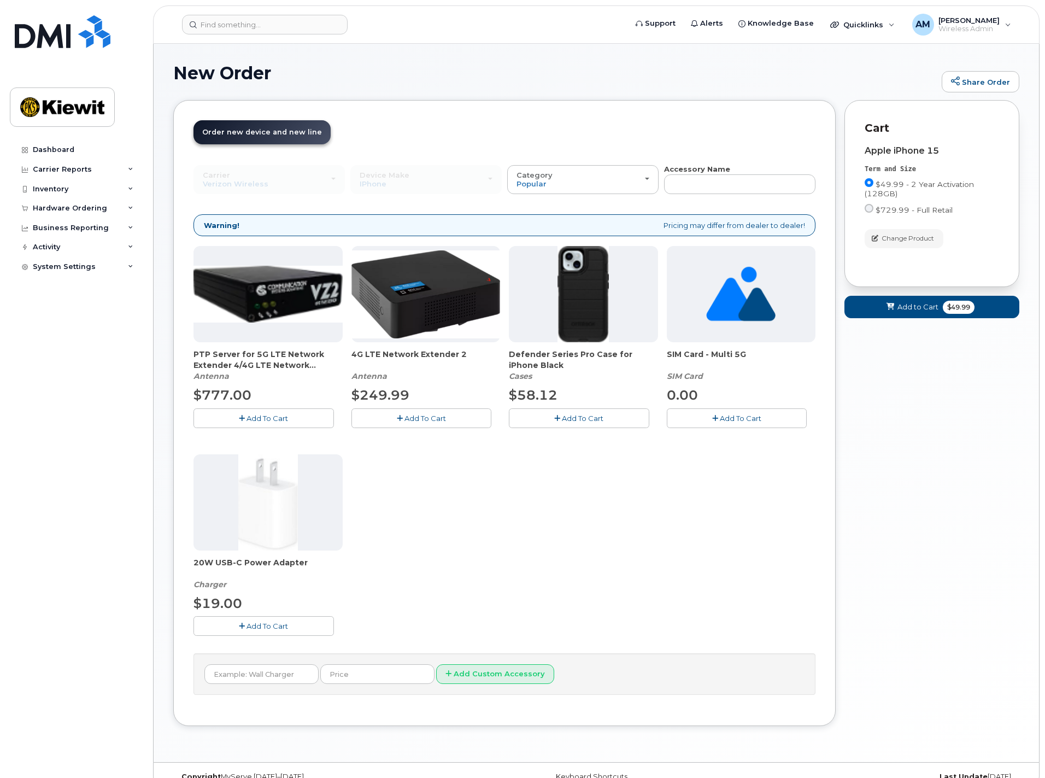
click at [583, 419] on span "Add To Cart" at bounding box center [583, 418] width 42 height 9
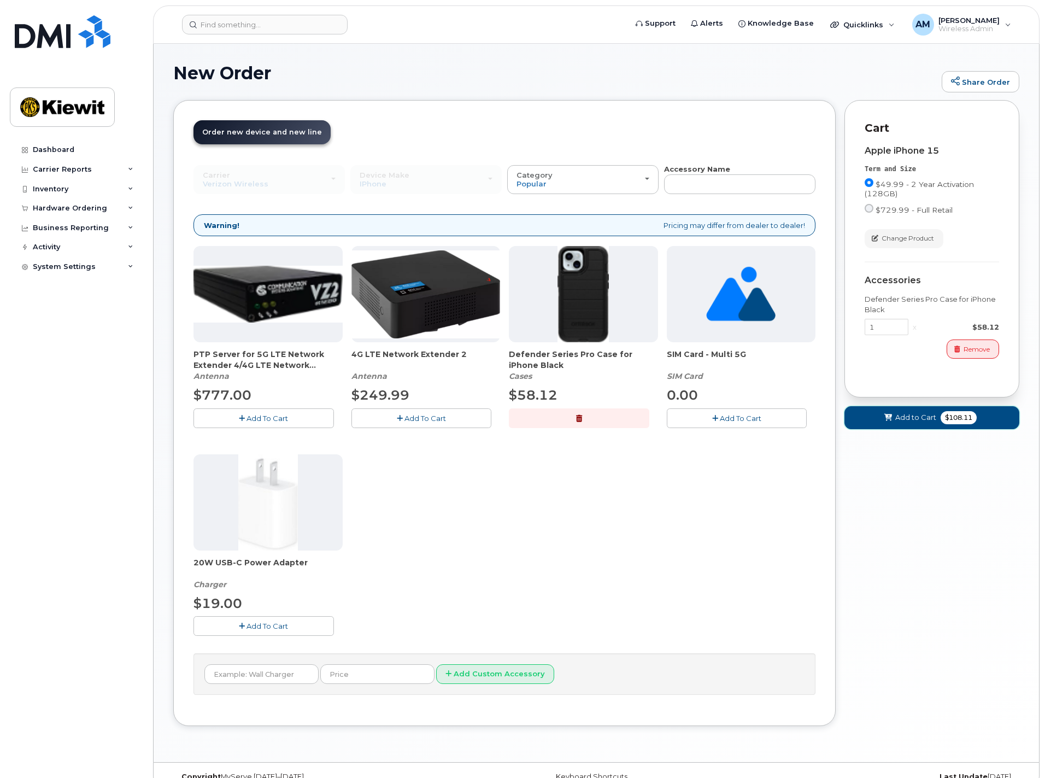
click at [928, 417] on span "Add to Cart" at bounding box center [915, 417] width 41 height 10
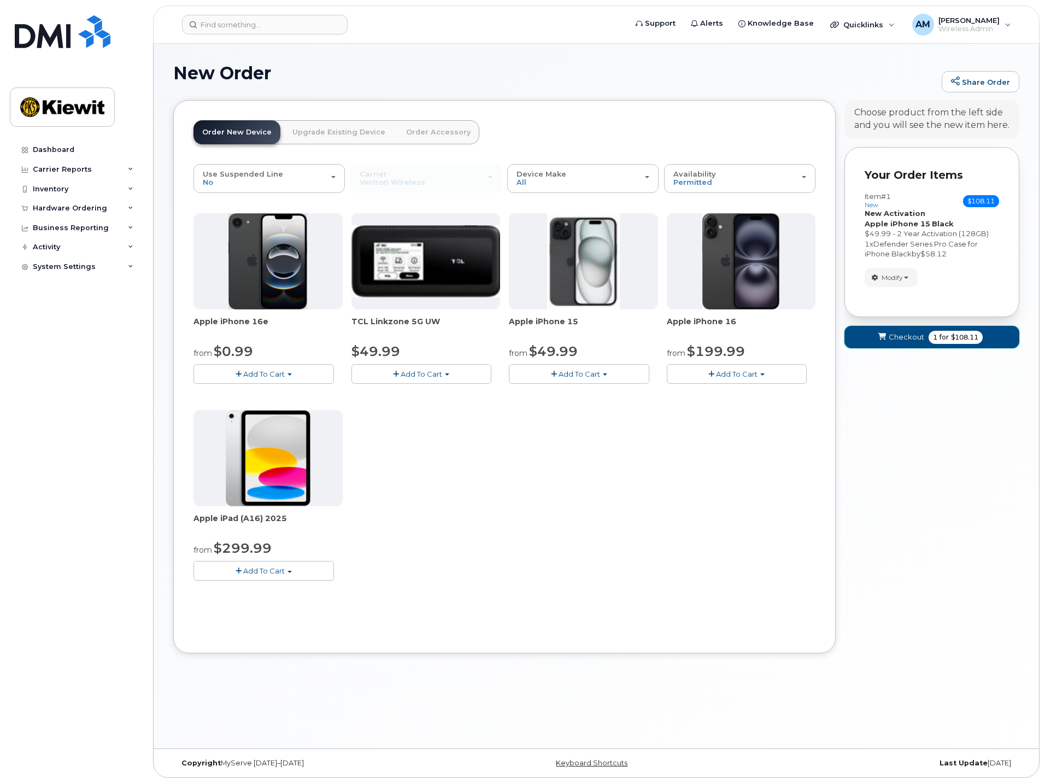
click at [935, 336] on span "1" at bounding box center [935, 337] width 4 height 10
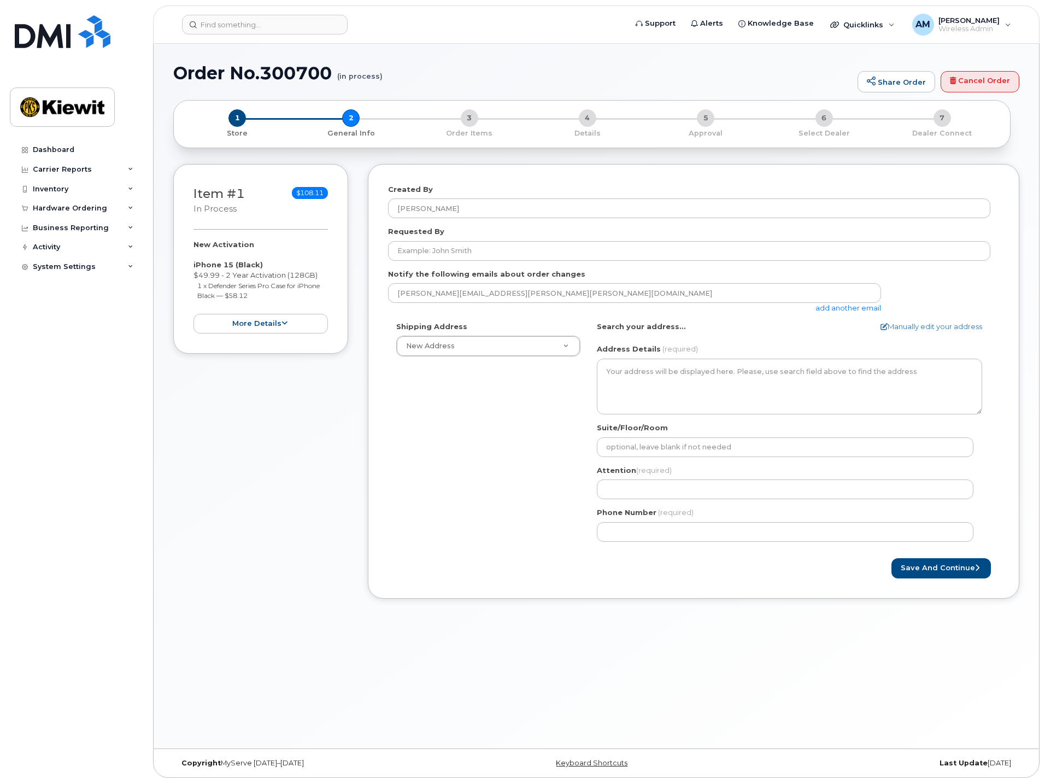
select select
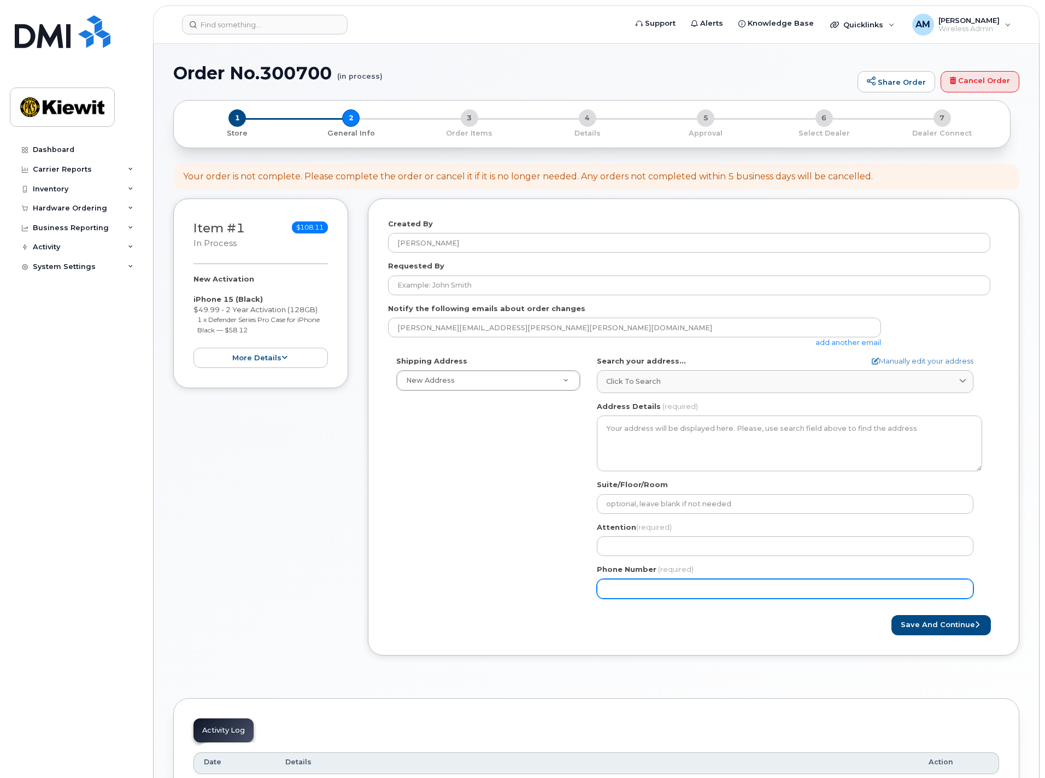
click at [685, 587] on input "Phone Number" at bounding box center [785, 589] width 377 height 20
click at [637, 590] on input "Phone Number" at bounding box center [785, 589] width 377 height 20
click at [623, 589] on input "Phone Number" at bounding box center [785, 589] width 377 height 20
click at [517, 533] on div "Shipping Address New Address New Address [STREET_ADDRESS] AB Search your addres…" at bounding box center [689, 481] width 602 height 251
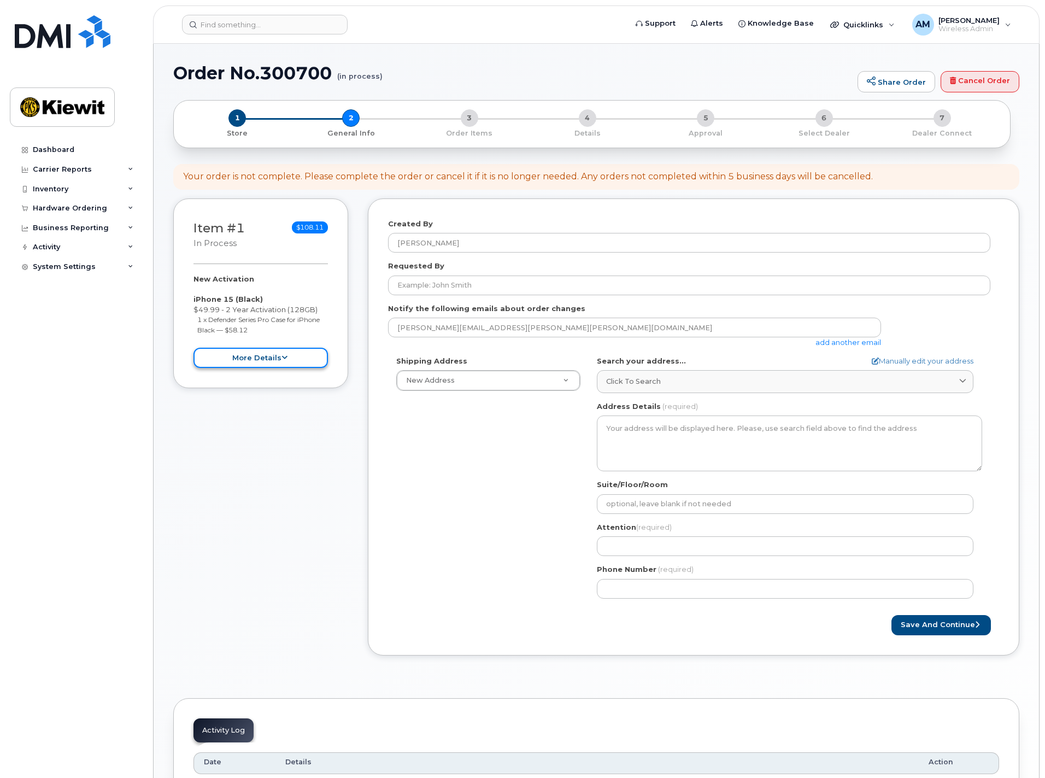
click at [244, 358] on button "more details" at bounding box center [260, 358] width 134 height 20
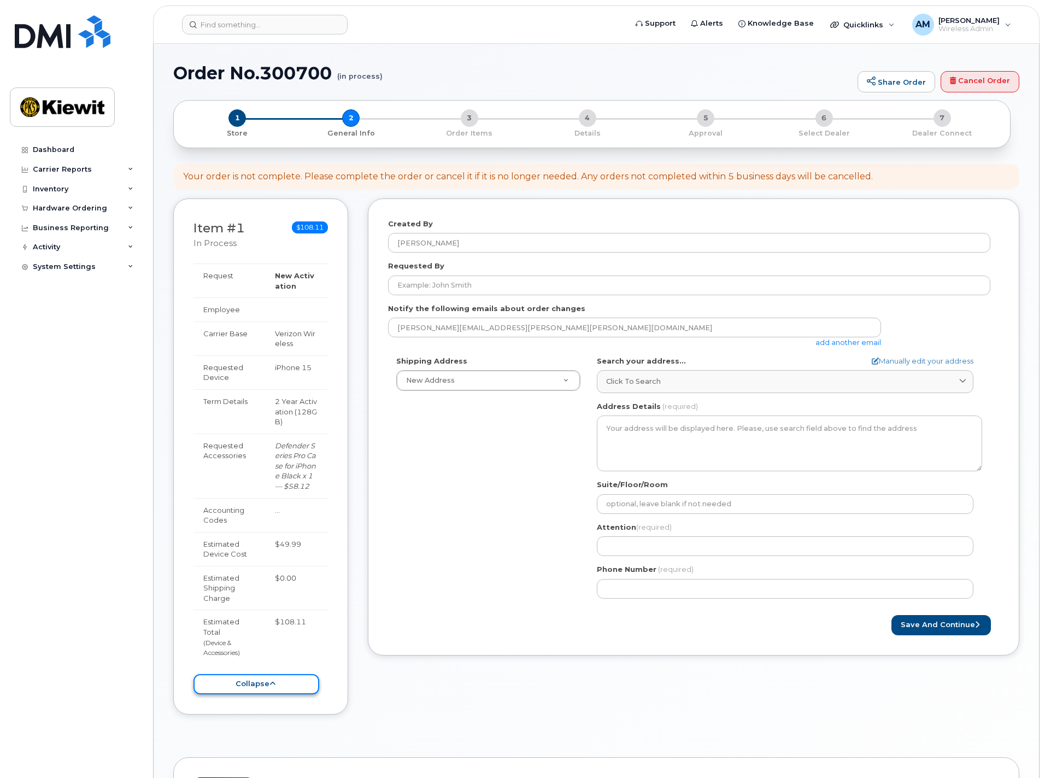
click at [262, 683] on button "collapse" at bounding box center [256, 684] width 126 height 20
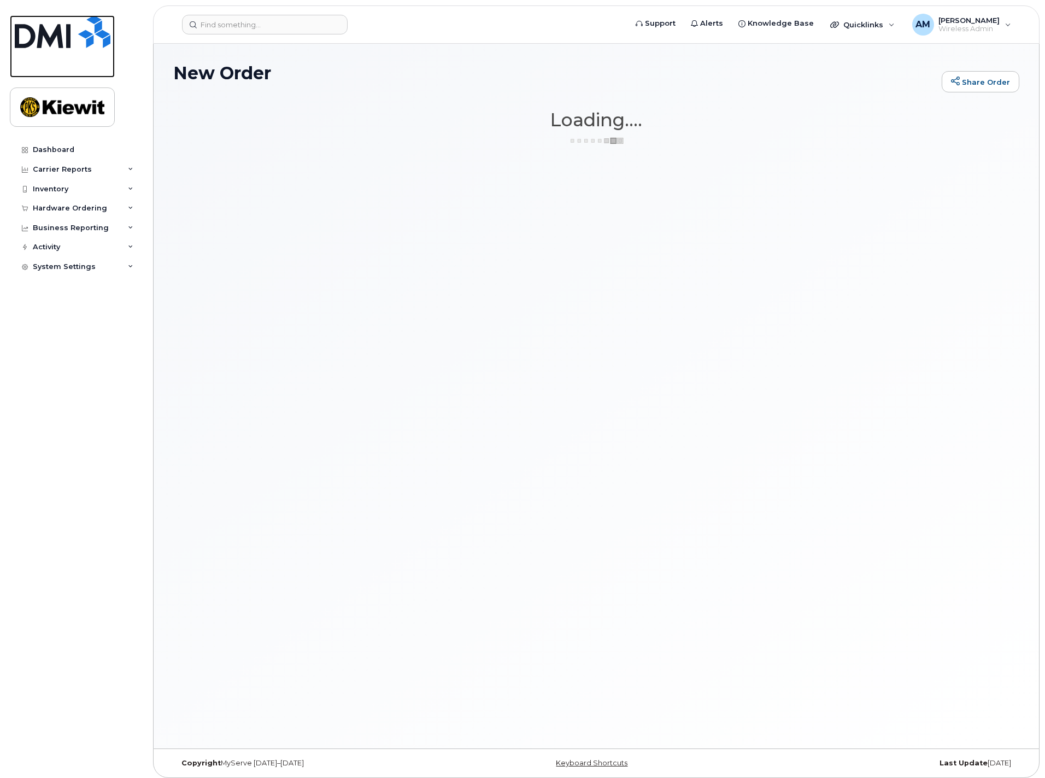
click at [74, 29] on img at bounding box center [63, 31] width 96 height 33
